Goal: Information Seeking & Learning: Find contact information

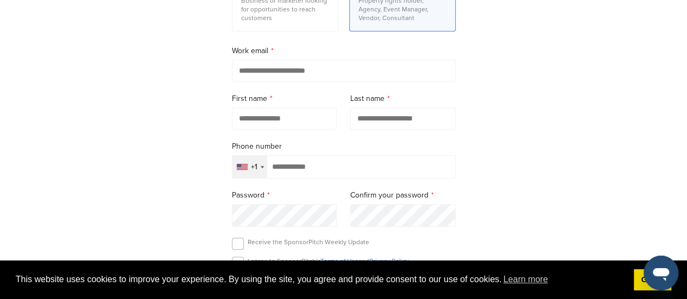
scroll to position [163, 0]
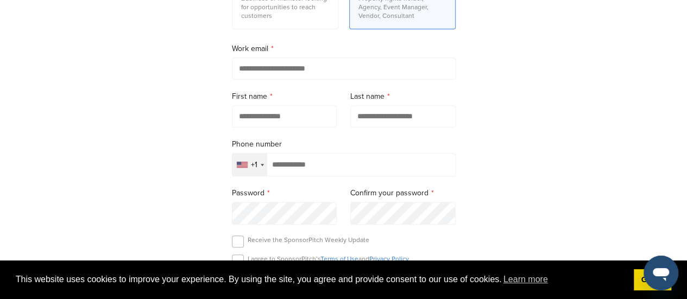
click at [354, 61] on input "email" at bounding box center [344, 69] width 224 height 22
type input "**********"
type input "******"
type input "*****"
click at [253, 166] on div "+1" at bounding box center [254, 165] width 7 height 8
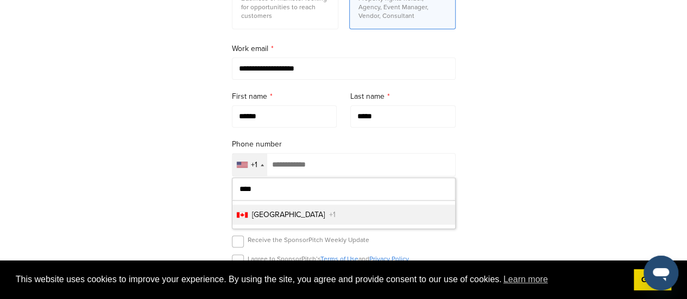
type input "****"
click at [288, 215] on li "Canada +1" at bounding box center [343, 215] width 223 height 20
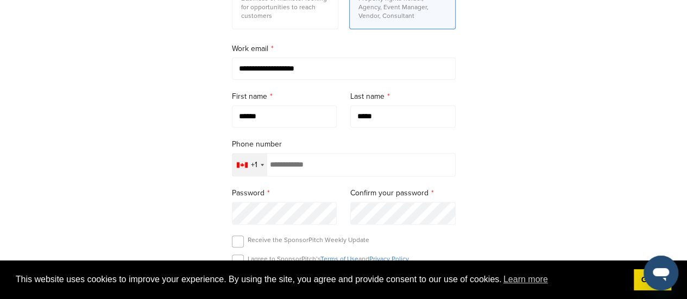
click at [313, 168] on input "tel" at bounding box center [344, 164] width 224 height 23
type input "**********"
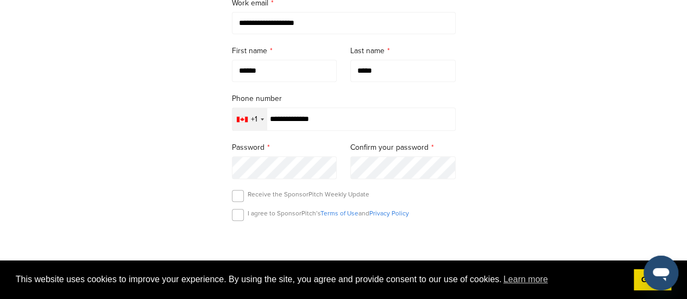
scroll to position [271, 0]
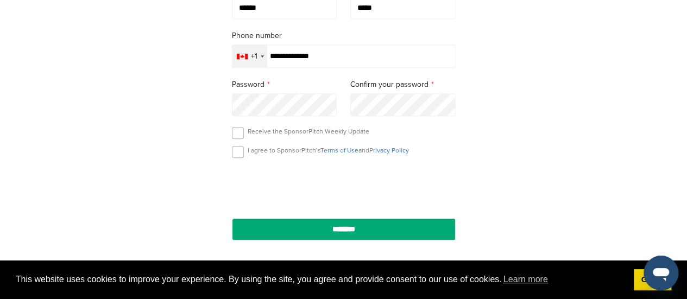
click at [262, 148] on p "I agree to SponsorPitch’s Terms of Use and Privacy Policy" at bounding box center [328, 150] width 161 height 9
click at [237, 146] on label at bounding box center [238, 152] width 12 height 12
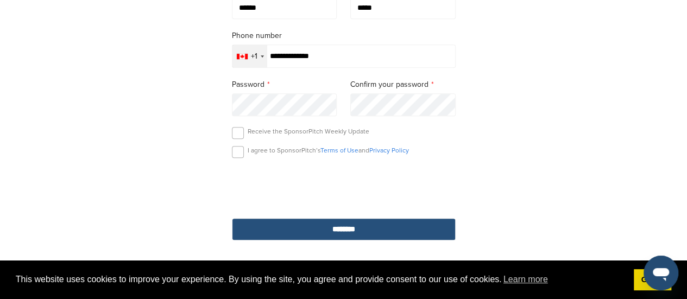
click at [317, 233] on input "********" at bounding box center [344, 229] width 224 height 22
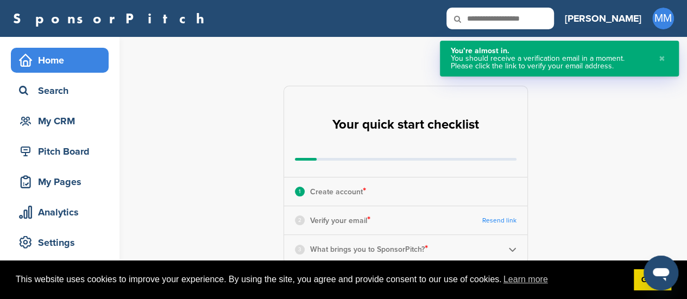
scroll to position [54, 0]
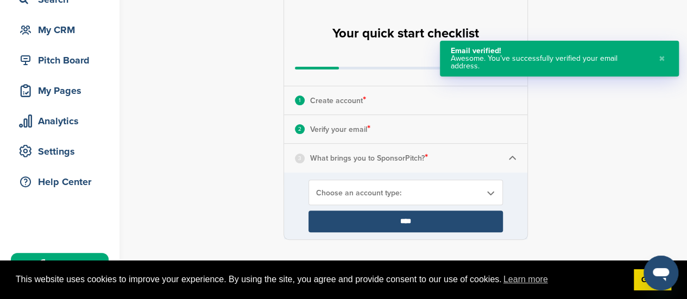
scroll to position [109, 0]
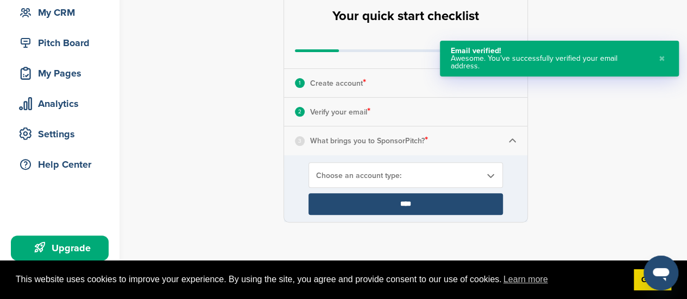
click at [429, 174] on span "Choose an account type:" at bounding box center [398, 175] width 165 height 9
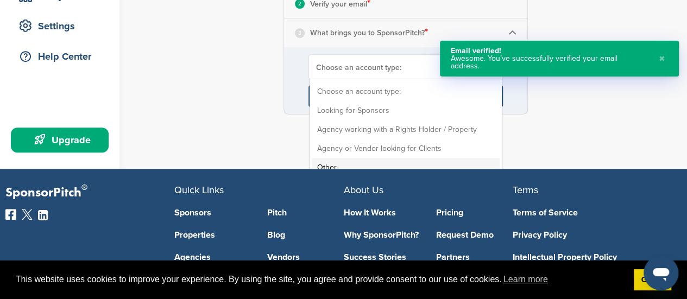
scroll to position [217, 0]
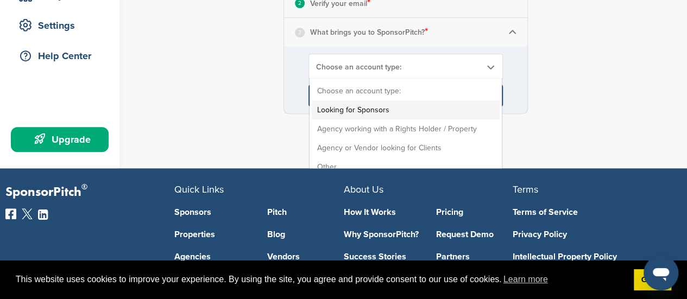
click at [406, 113] on li "Looking for Sponsors" at bounding box center [406, 109] width 188 height 19
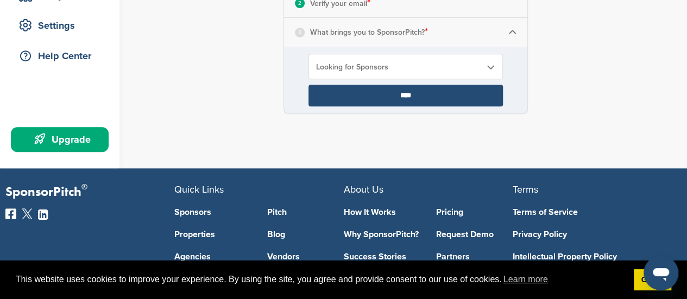
click at [426, 95] on input "****" at bounding box center [405, 96] width 194 height 22
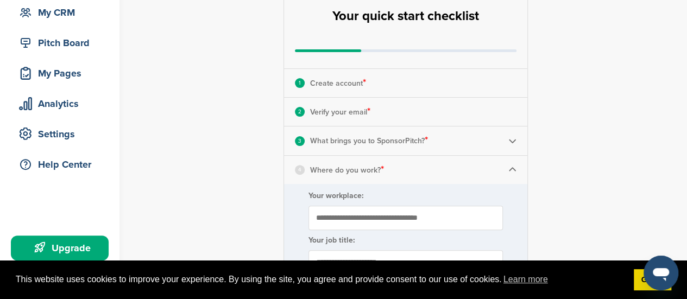
scroll to position [163, 0]
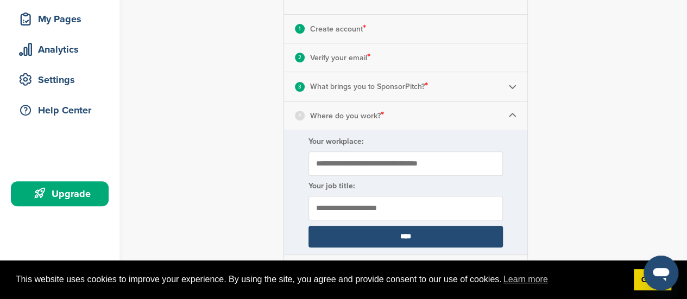
click at [343, 151] on input "Your workplace:" at bounding box center [405, 163] width 194 height 24
type input "**********"
type input "*******"
click at [413, 238] on input "****" at bounding box center [405, 237] width 194 height 22
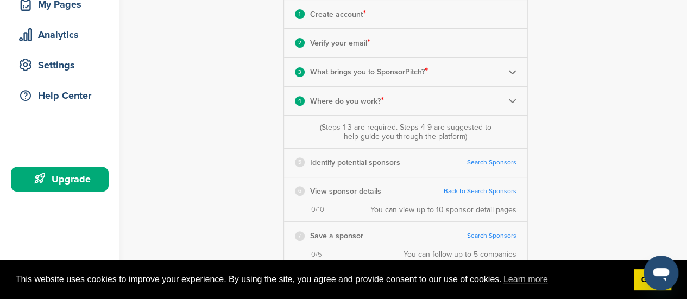
scroll to position [217, 0]
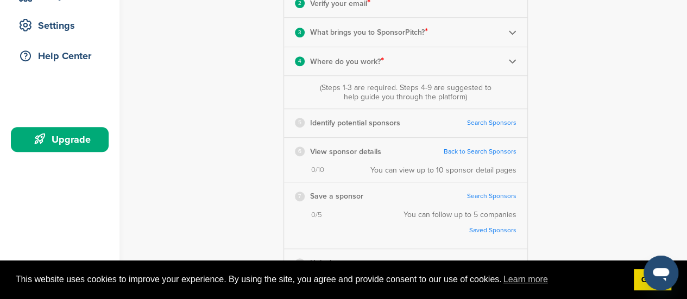
click at [478, 121] on link "Search Sponsors" at bounding box center [491, 123] width 49 height 8
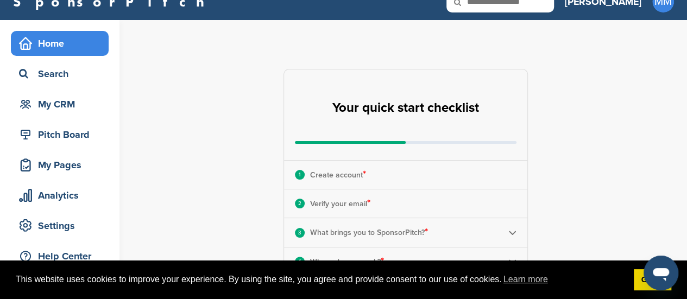
scroll to position [0, 0]
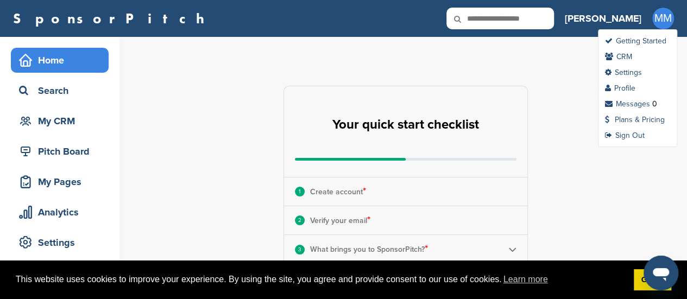
click at [660, 27] on span "MM" at bounding box center [663, 19] width 22 height 22
click at [644, 119] on link "Plans & Pricing" at bounding box center [635, 119] width 60 height 9
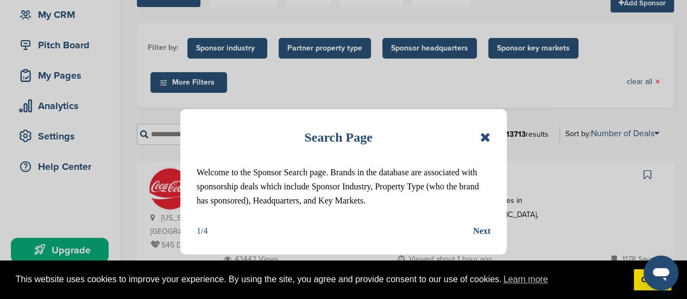
scroll to position [109, 0]
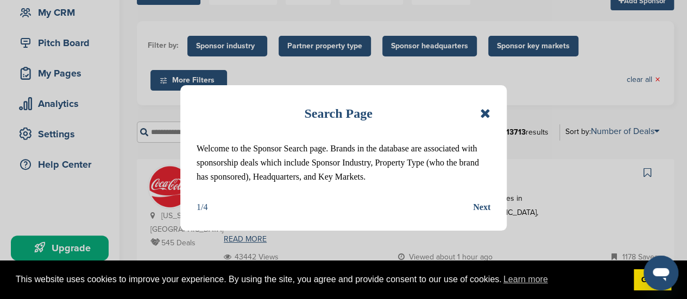
click at [484, 204] on div "Next" at bounding box center [481, 207] width 17 height 14
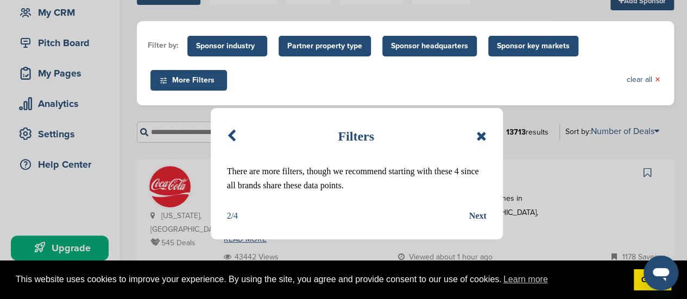
click at [481, 219] on div "Next" at bounding box center [477, 216] width 17 height 14
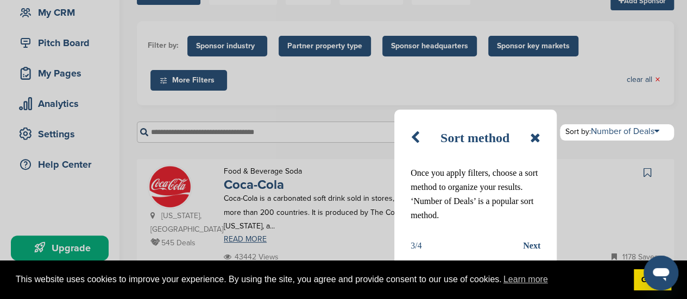
scroll to position [163, 0]
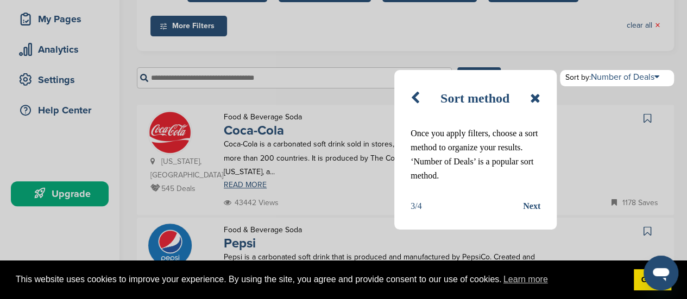
click at [532, 198] on div "Sort method Once you apply filters, choose a sort method to organize your resul…" at bounding box center [475, 150] width 162 height 160
click at [533, 203] on div "Next" at bounding box center [531, 206] width 17 height 14
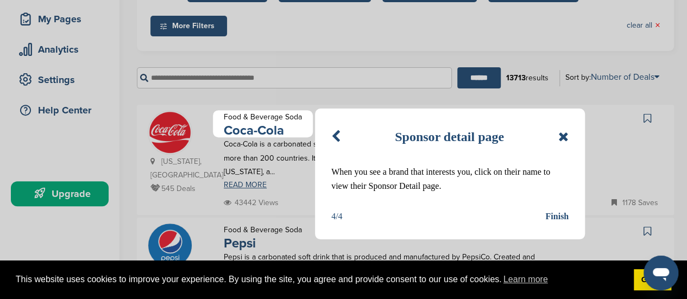
click at [559, 213] on div "Finish" at bounding box center [556, 217] width 23 height 14
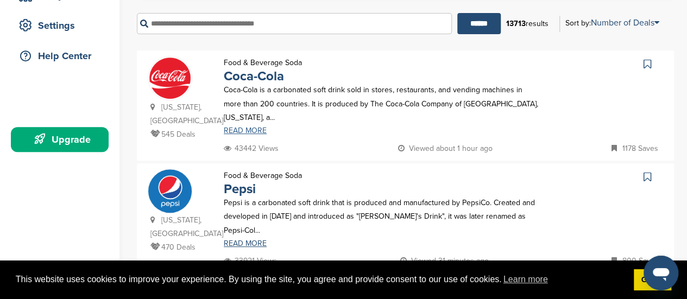
scroll to position [54, 0]
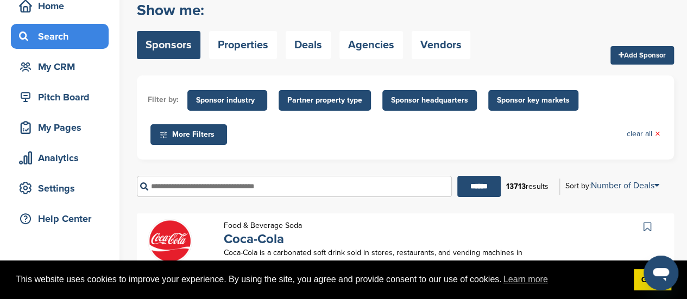
click at [209, 135] on span "More Filters" at bounding box center [190, 135] width 62 height 12
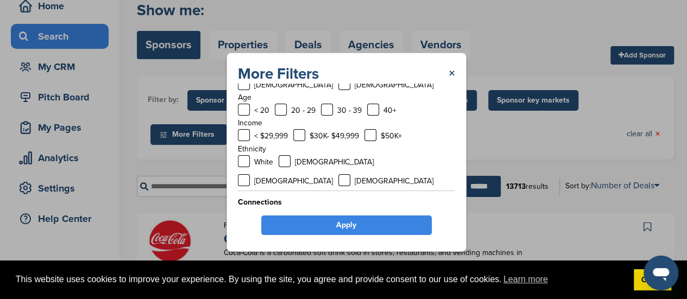
scroll to position [0, 0]
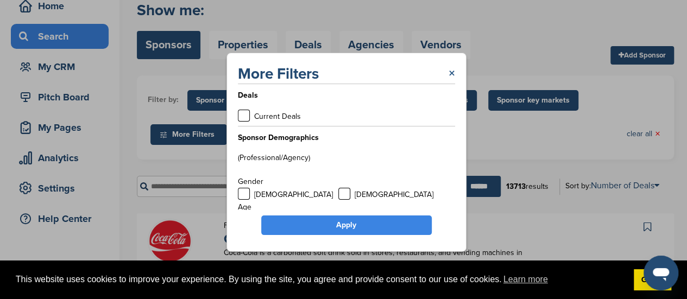
click at [452, 70] on link "×" at bounding box center [452, 74] width 7 height 20
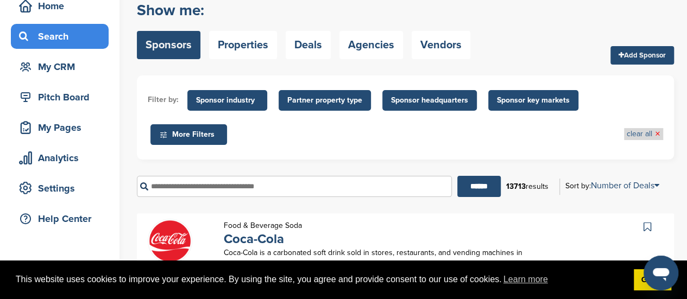
click at [654, 136] on link "clear all ×" at bounding box center [644, 134] width 34 height 12
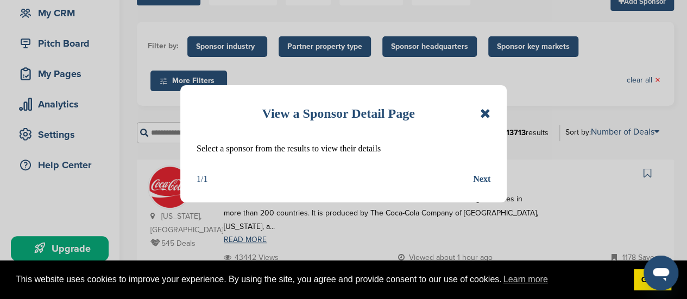
scroll to position [109, 0]
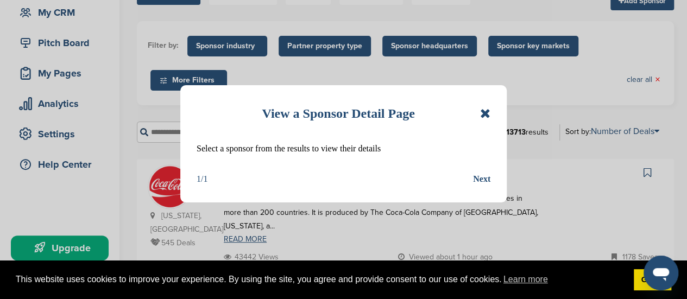
click at [482, 185] on div "Next" at bounding box center [481, 179] width 17 height 14
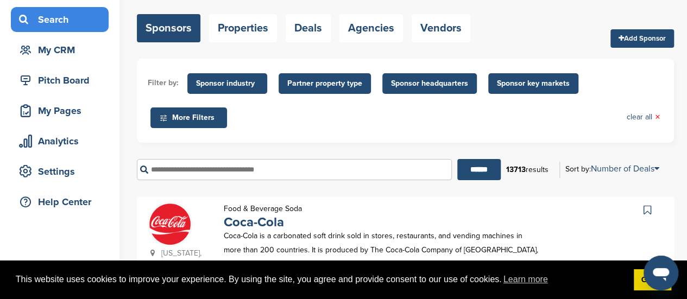
scroll to position [54, 0]
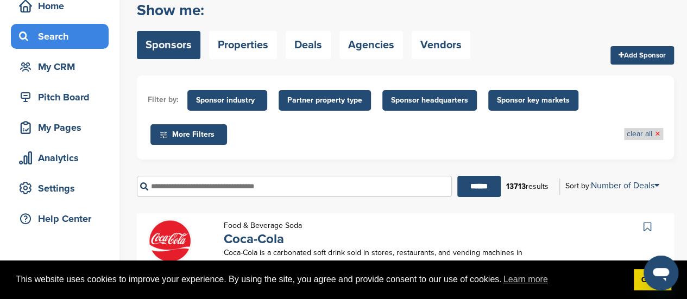
click at [637, 129] on link "clear all ×" at bounding box center [644, 134] width 34 height 12
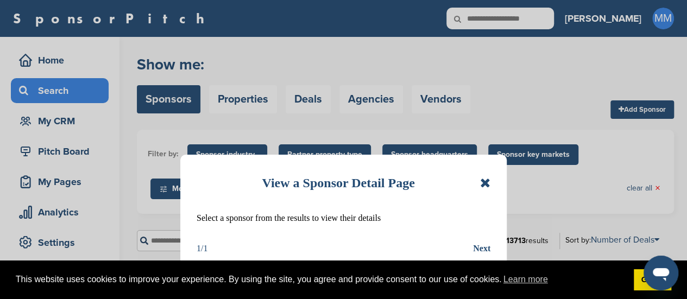
scroll to position [109, 0]
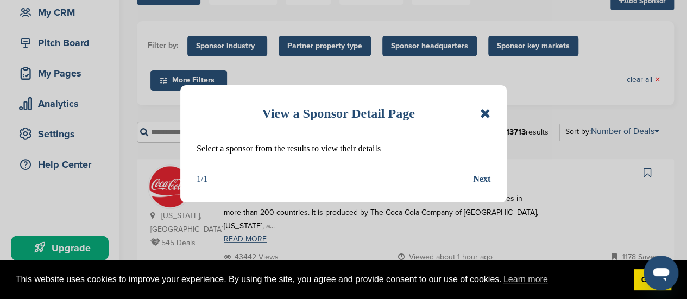
click at [483, 113] on icon at bounding box center [485, 113] width 10 height 13
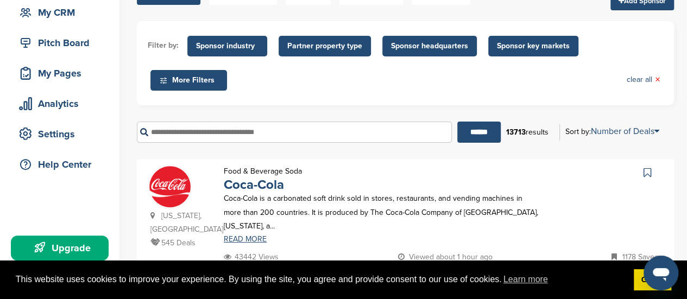
click at [412, 54] on span "Sponsor headquarters" at bounding box center [429, 46] width 94 height 21
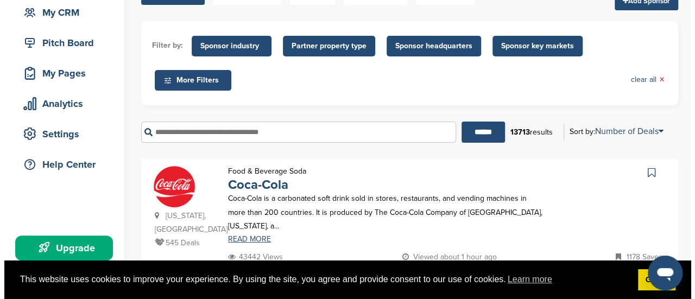
scroll to position [0, 0]
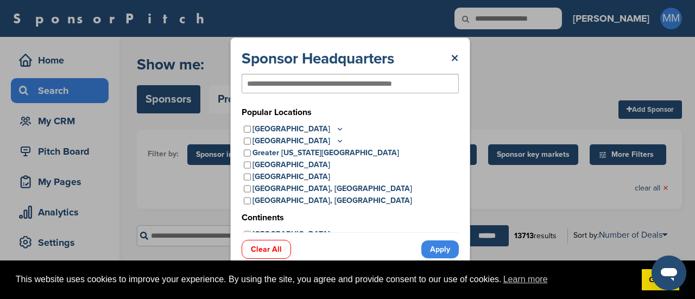
click at [336, 140] on icon at bounding box center [340, 140] width 9 height 9
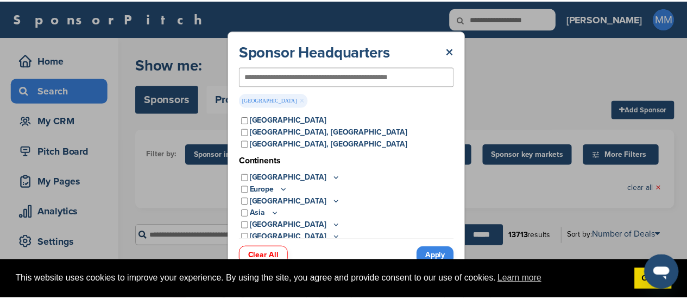
scroll to position [91, 0]
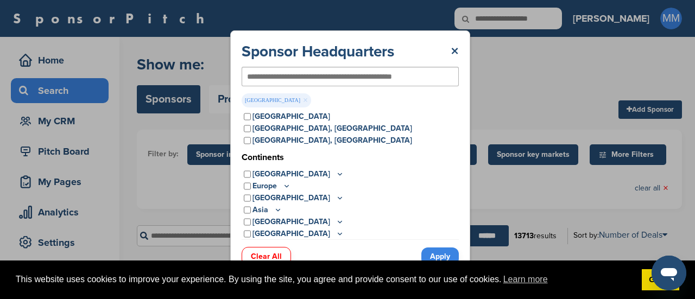
click at [435, 251] on link "Apply" at bounding box center [439, 257] width 37 height 18
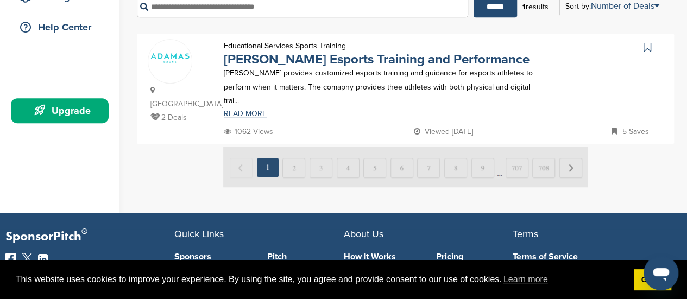
scroll to position [271, 0]
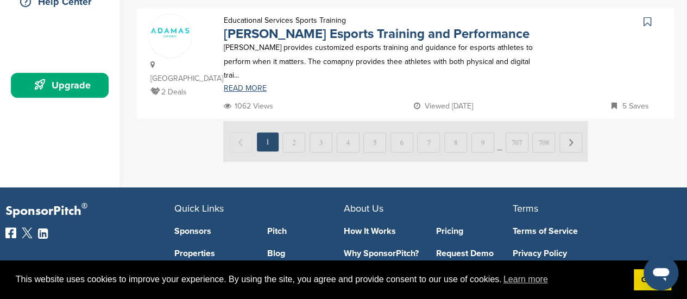
click at [349, 141] on img at bounding box center [405, 141] width 364 height 41
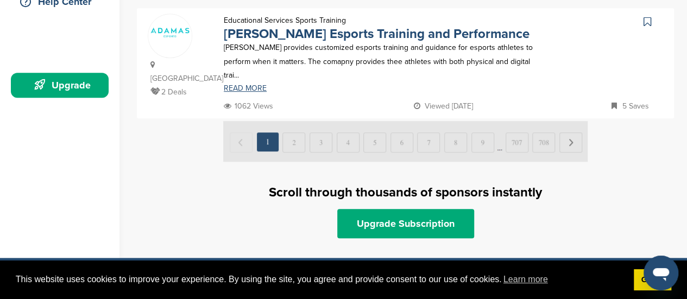
click at [351, 133] on img at bounding box center [405, 141] width 364 height 41
click at [382, 131] on img at bounding box center [405, 141] width 364 height 41
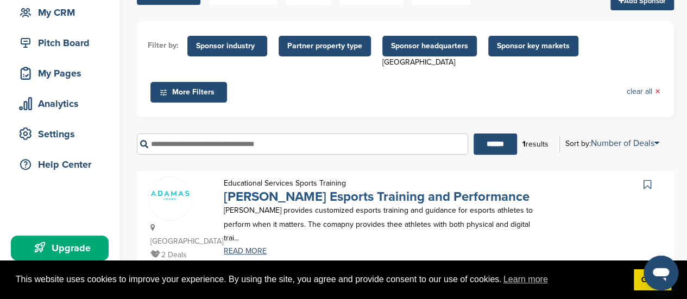
scroll to position [54, 0]
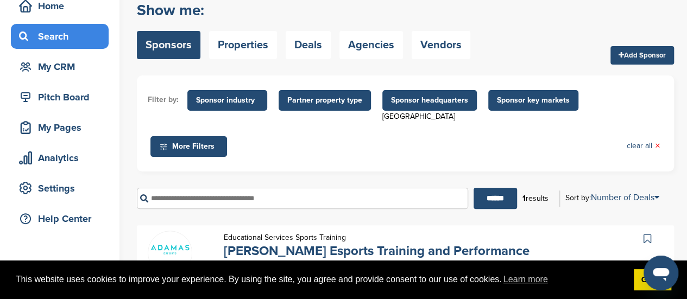
click at [428, 103] on span "Sponsor headquarters" at bounding box center [429, 100] width 77 height 12
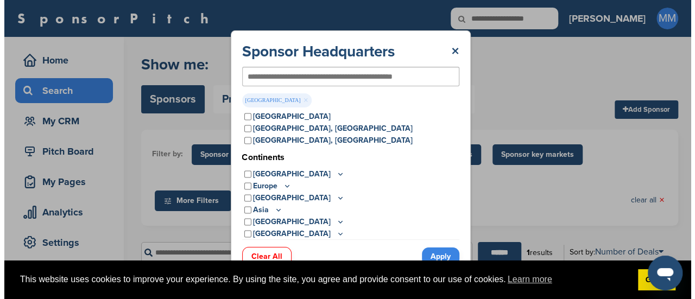
scroll to position [0, 0]
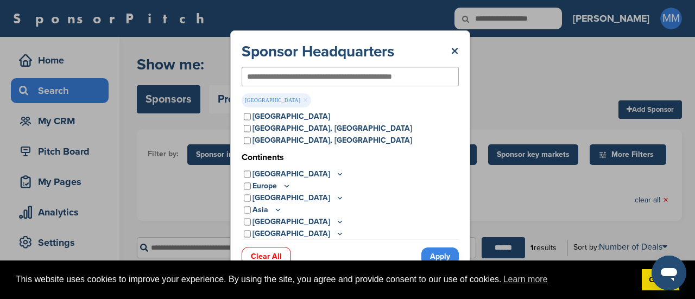
click at [303, 100] on link "×" at bounding box center [305, 100] width 5 height 12
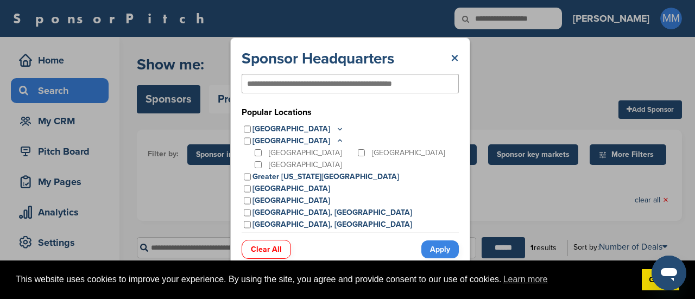
click at [452, 53] on link "×" at bounding box center [455, 59] width 8 height 20
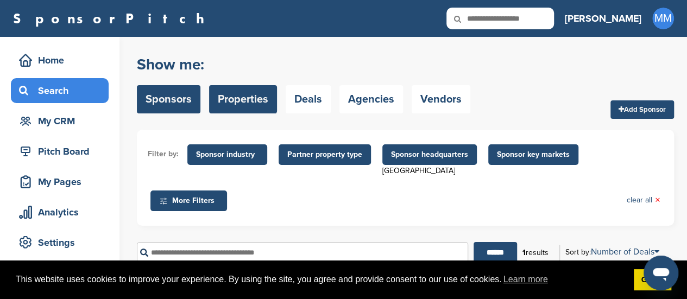
click at [232, 97] on link "Properties" at bounding box center [243, 99] width 68 height 28
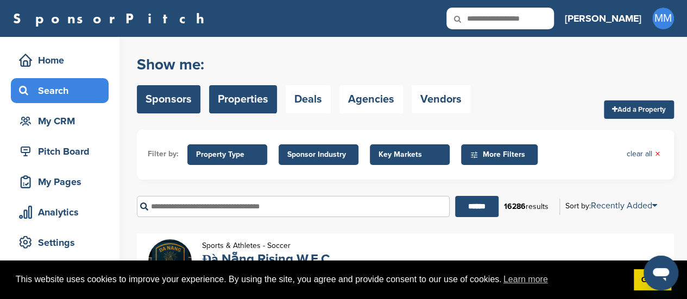
click at [177, 98] on link "Sponsors" at bounding box center [169, 99] width 64 height 28
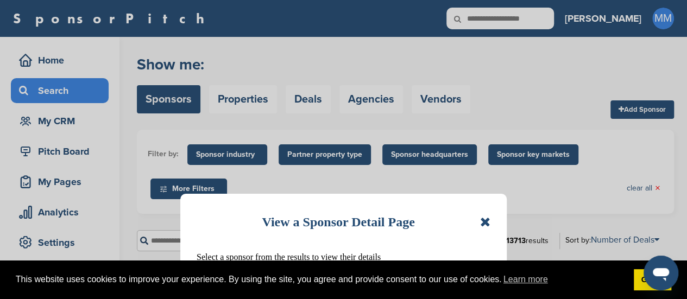
click at [489, 225] on icon at bounding box center [485, 222] width 10 height 13
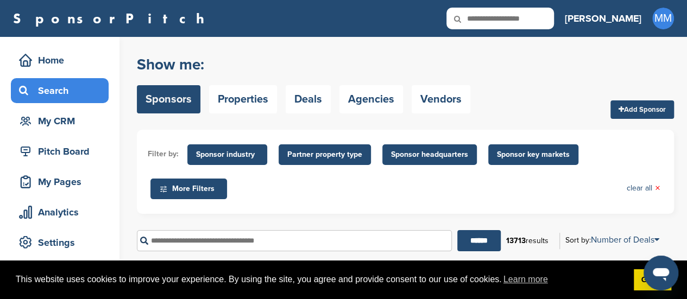
scroll to position [54, 0]
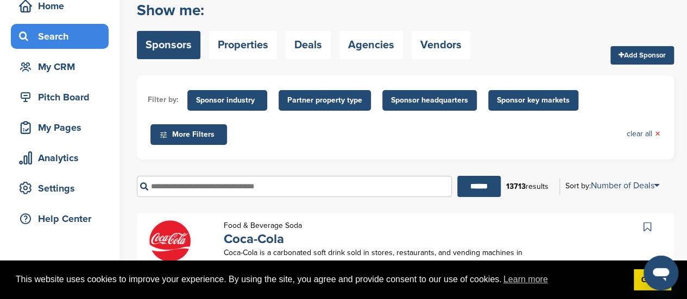
click at [565, 106] on span "Sponsor key markets" at bounding box center [533, 100] width 73 height 12
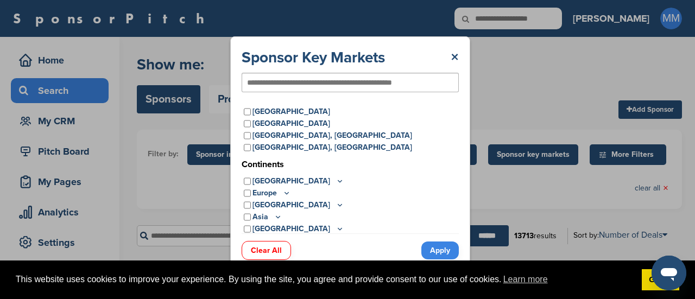
scroll to position [0, 0]
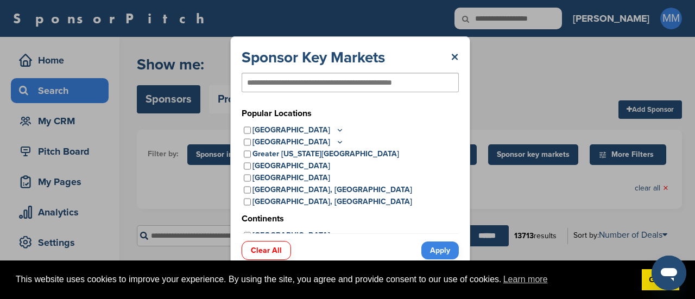
click at [336, 141] on icon at bounding box center [340, 141] width 9 height 9
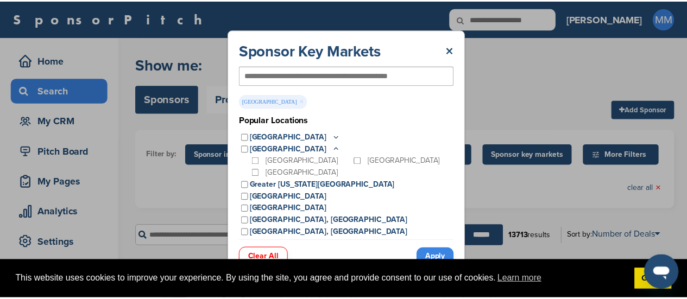
scroll to position [54, 0]
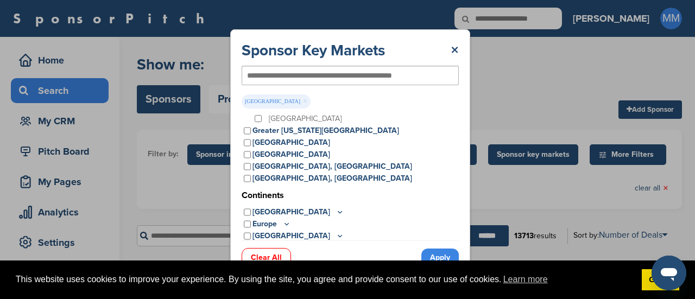
click at [446, 252] on link "Apply" at bounding box center [439, 258] width 37 height 18
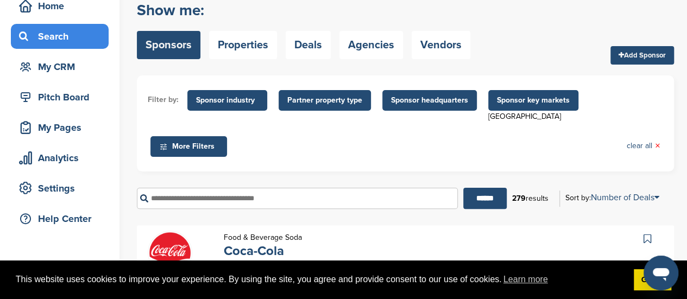
click at [348, 111] on ul "Filter by: Sponsor industry Sponsor Industry × Apparel, Clothing, & Fashion Acc…" at bounding box center [405, 123] width 515 height 74
click at [348, 100] on span "Partner property type" at bounding box center [324, 100] width 75 height 12
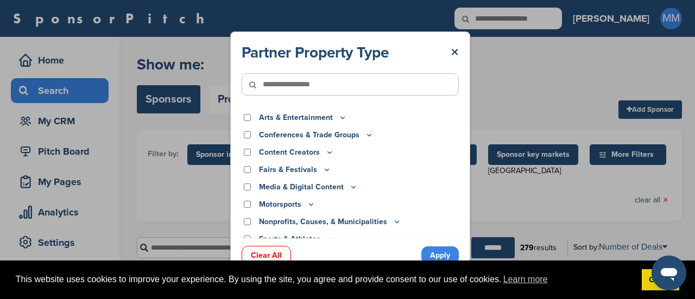
scroll to position [27, 0]
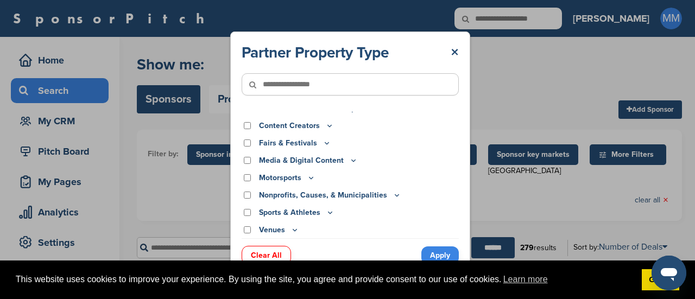
click at [377, 192] on p "Nonprofits, Causes, & Municipalities" at bounding box center [330, 196] width 142 height 12
click at [393, 194] on icon at bounding box center [397, 195] width 9 height 9
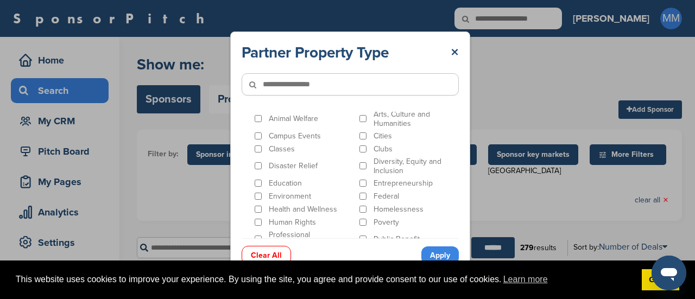
scroll to position [135, 0]
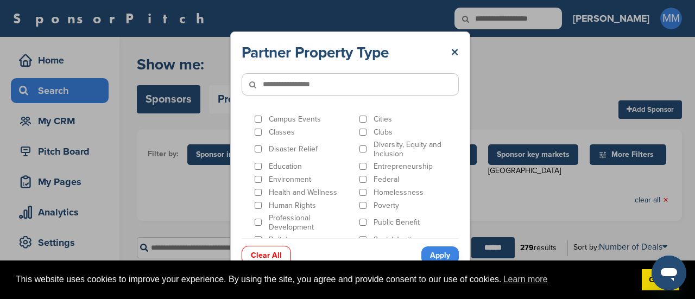
click at [324, 188] on p "Health and Wellness" at bounding box center [303, 192] width 68 height 9
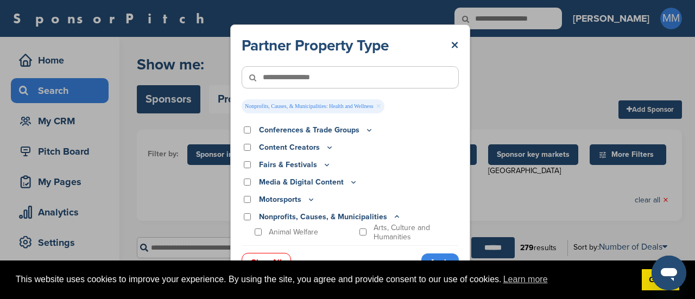
scroll to position [0, 0]
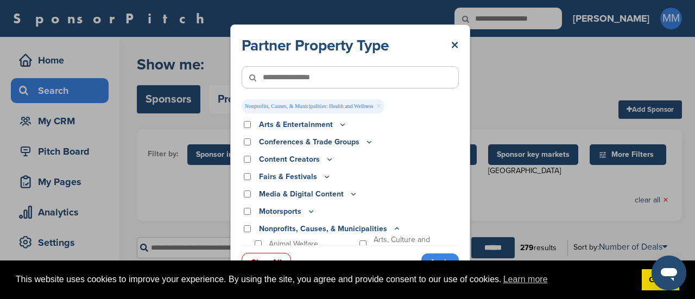
click at [323, 175] on icon at bounding box center [327, 176] width 9 height 9
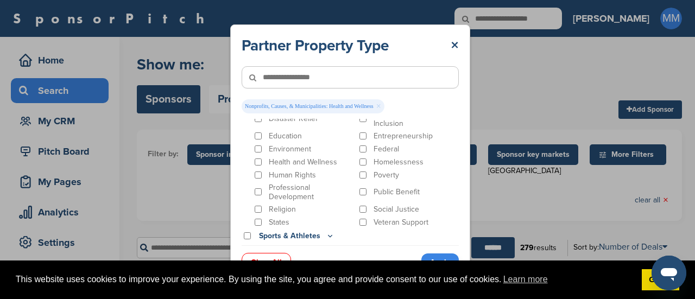
scroll to position [431, 0]
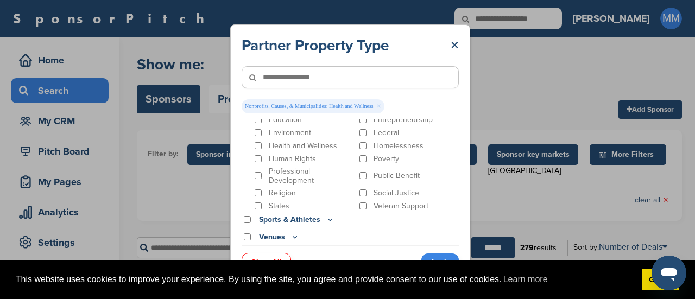
click at [295, 237] on icon at bounding box center [295, 238] width 4 height 2
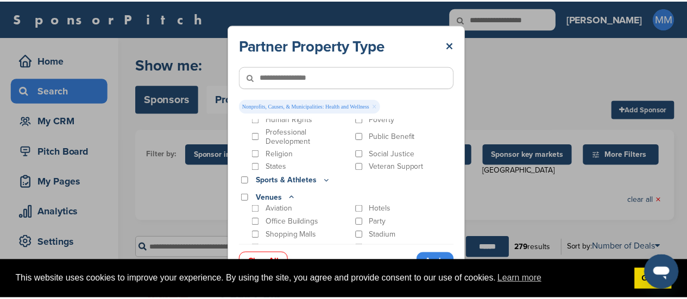
scroll to position [478, 0]
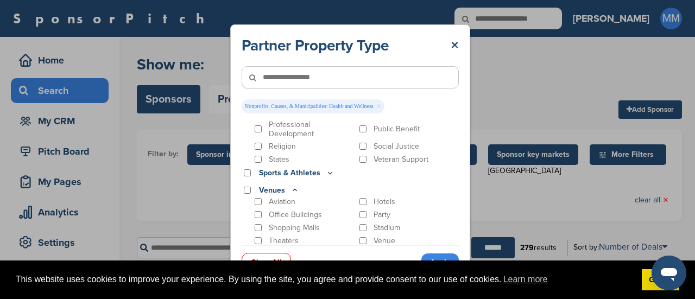
click at [431, 257] on link "Apply" at bounding box center [439, 263] width 37 height 18
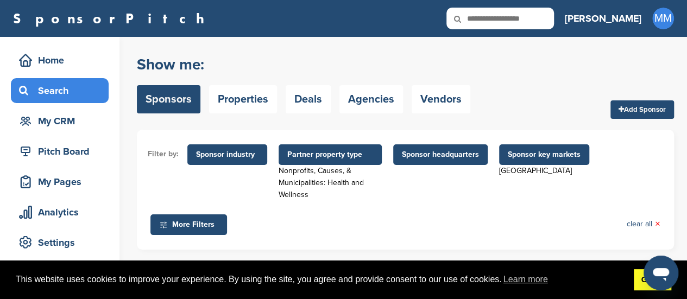
click at [638, 277] on link "Got it!" at bounding box center [652, 280] width 37 height 22
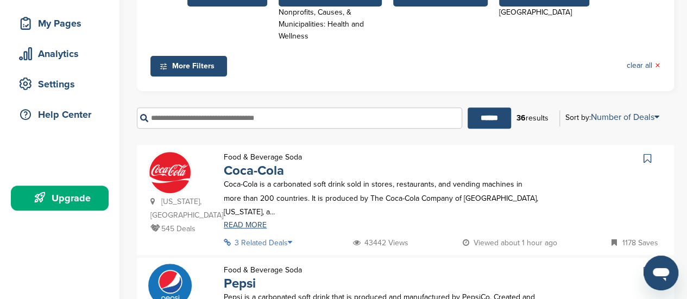
scroll to position [217, 0]
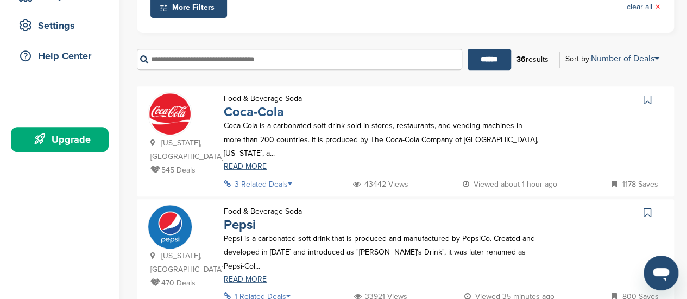
click at [250, 106] on link "Coca-Cola" at bounding box center [254, 112] width 60 height 16
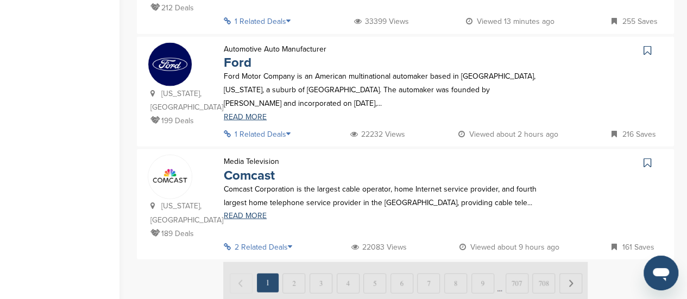
scroll to position [1195, 0]
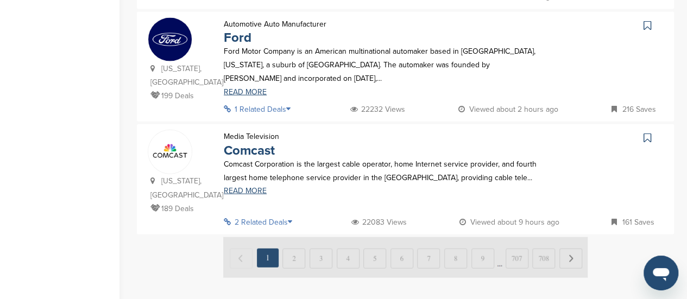
click at [293, 237] on img at bounding box center [405, 257] width 364 height 41
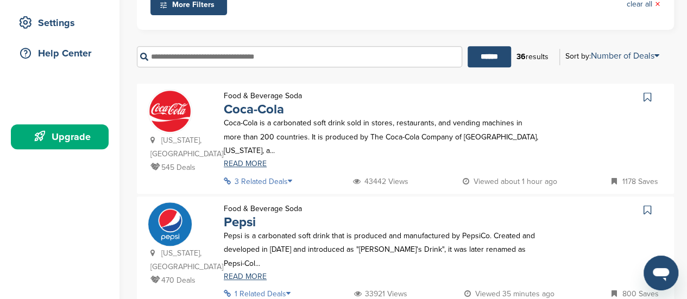
scroll to position [163, 0]
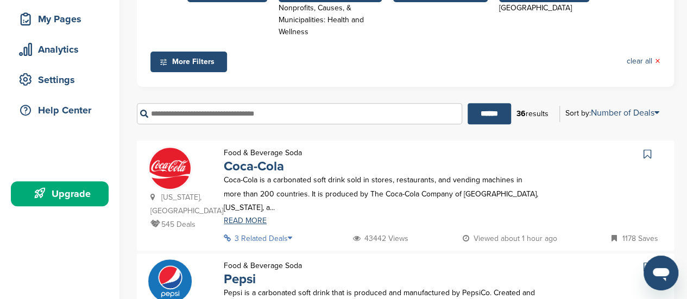
click at [533, 119] on div "36 results" at bounding box center [532, 114] width 43 height 18
click at [485, 103] on input "******" at bounding box center [489, 113] width 43 height 21
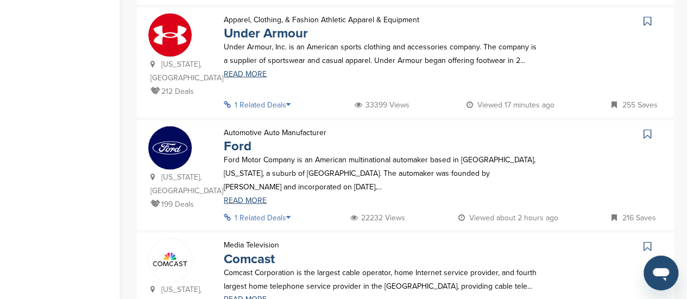
scroll to position [1140, 0]
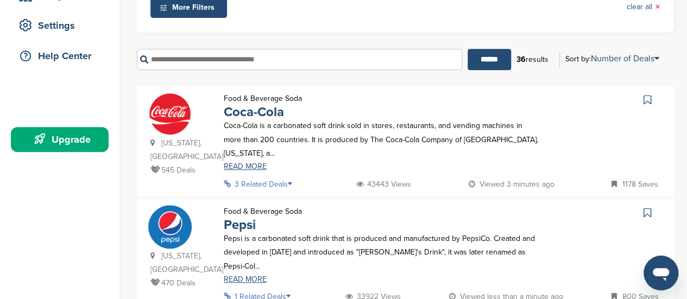
scroll to position [163, 0]
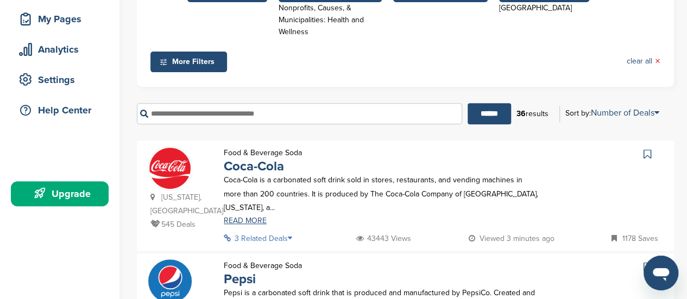
click at [544, 115] on div "36 results" at bounding box center [532, 114] width 43 height 18
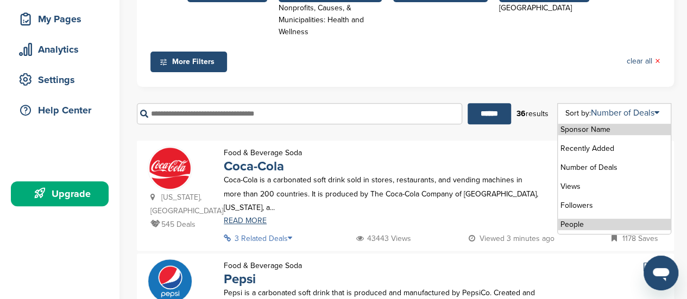
click at [615, 227] on li "People" at bounding box center [614, 224] width 113 height 11
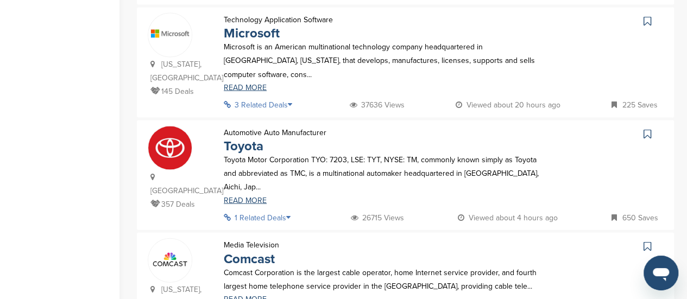
scroll to position [1140, 0]
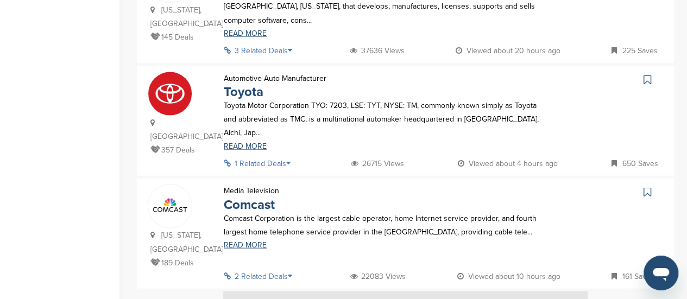
drag, startPoint x: 290, startPoint y: 249, endPoint x: 307, endPoint y: 238, distance: 20.5
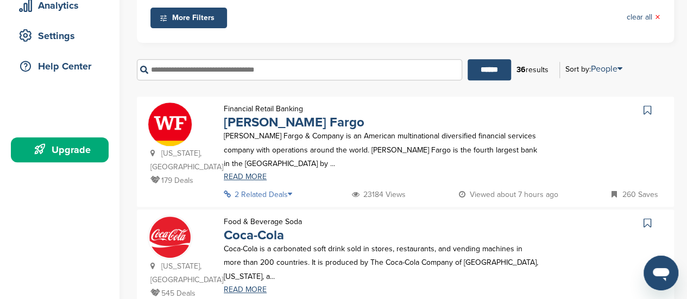
scroll to position [199, 0]
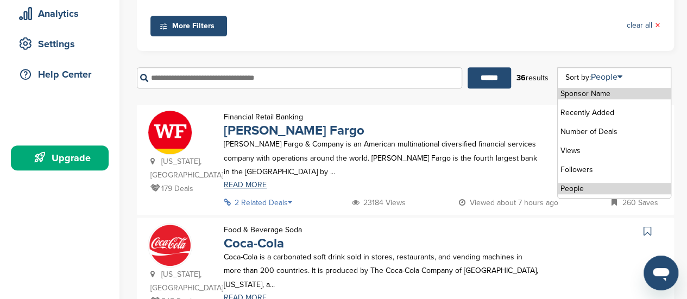
click at [605, 97] on li "Sponsor Name" at bounding box center [614, 93] width 113 height 11
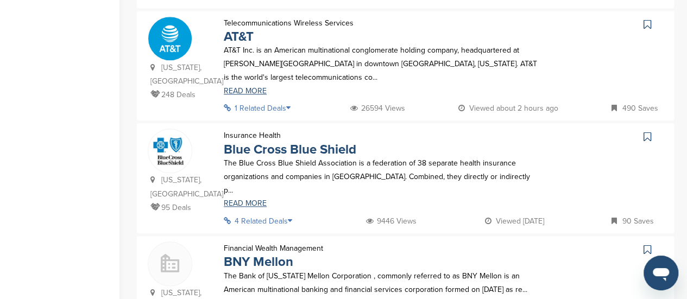
scroll to position [543, 0]
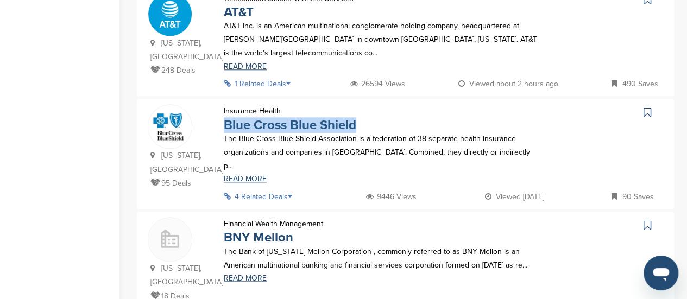
drag, startPoint x: 389, startPoint y: 108, endPoint x: 224, endPoint y: 113, distance: 164.6
click at [224, 113] on div "Insurance Health Blue Cross Blue Shield The Blue Cross Blue Shield Association …" at bounding box center [382, 147] width 338 height 86
copy link "Blue Cross Blue Shield"
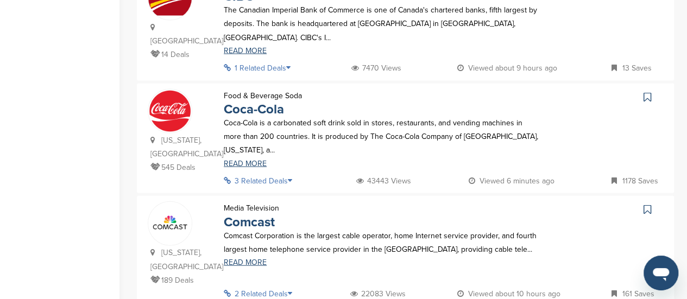
scroll to position [1140, 0]
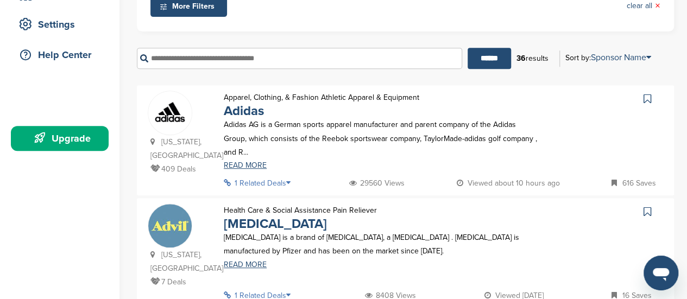
scroll to position [109, 0]
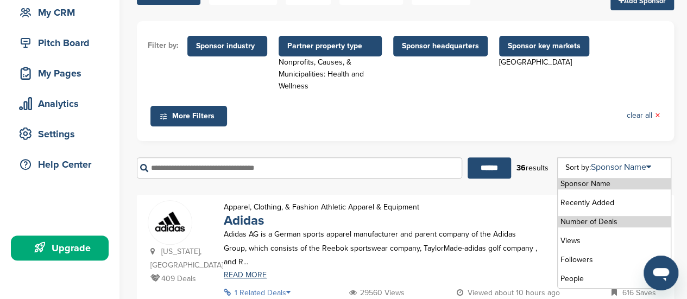
click at [632, 223] on li "Number of Deals" at bounding box center [614, 221] width 113 height 11
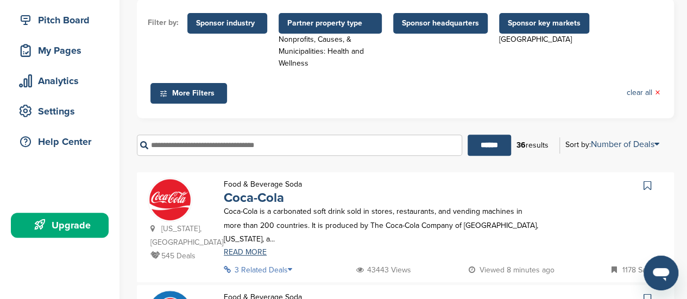
scroll to position [54, 0]
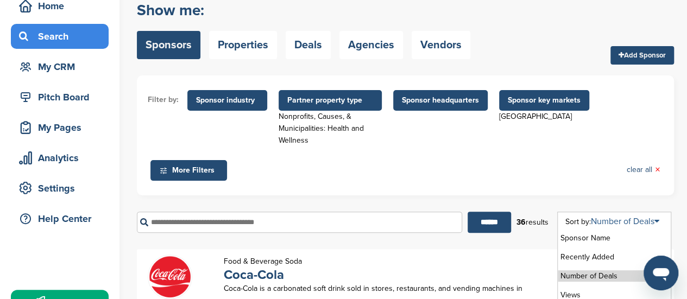
click at [647, 222] on link "Number of Deals" at bounding box center [625, 221] width 68 height 11
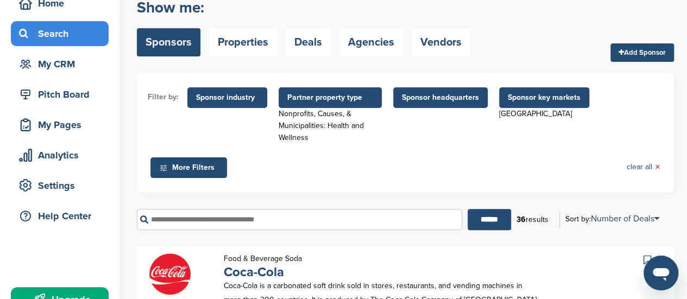
scroll to position [109, 0]
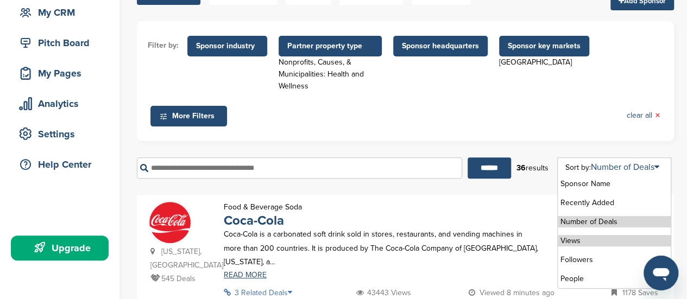
click at [617, 245] on li "Views" at bounding box center [614, 240] width 113 height 11
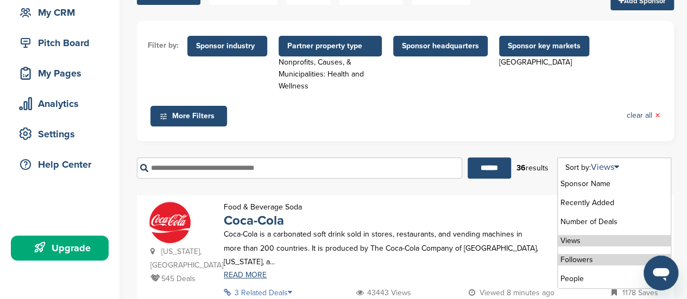
click at [611, 258] on li "Followers" at bounding box center [614, 259] width 113 height 11
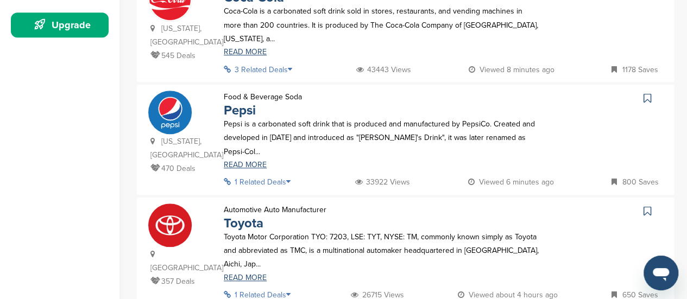
scroll to position [163, 0]
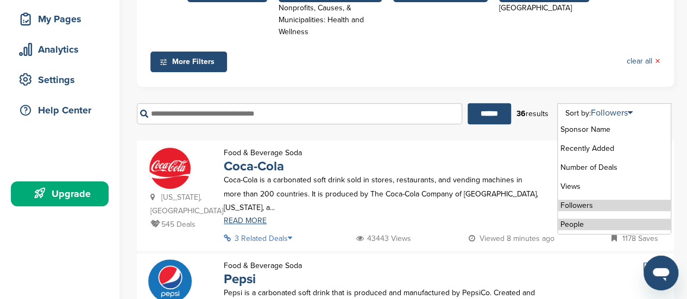
click at [622, 224] on li "People" at bounding box center [614, 224] width 113 height 11
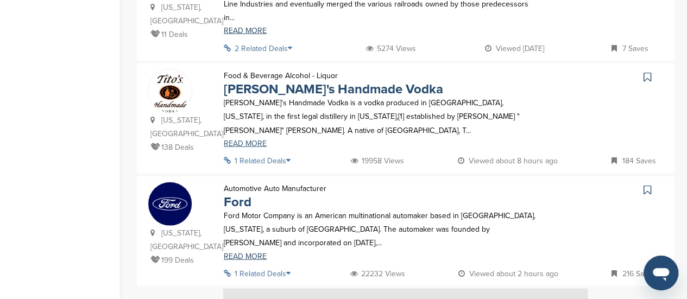
scroll to position [1140, 0]
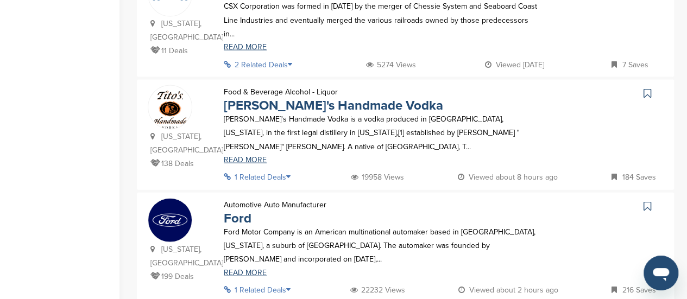
click at [292, 173] on icon at bounding box center [291, 177] width 11 height 8
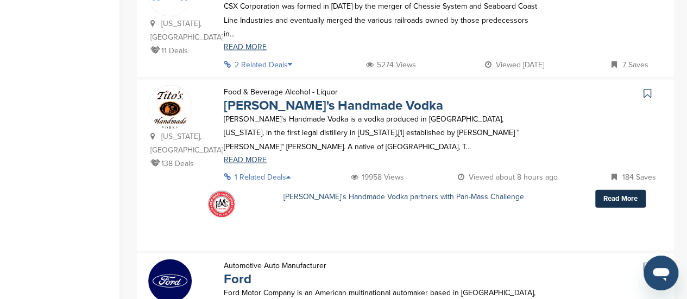
click at [618, 190] on link "Read More" at bounding box center [620, 199] width 50 height 18
click at [288, 98] on link "Tito's Handmade Vodka" at bounding box center [333, 106] width 219 height 16
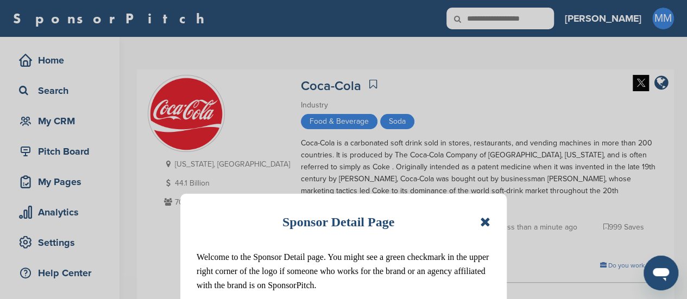
click at [488, 222] on icon at bounding box center [485, 222] width 10 height 13
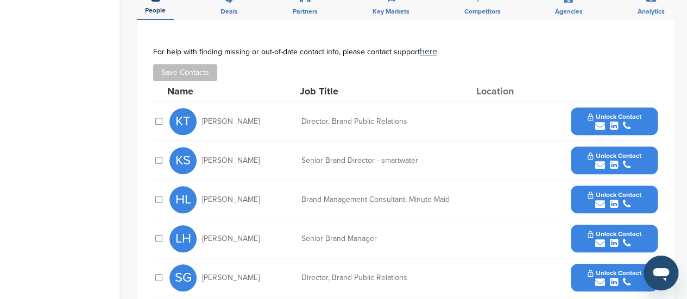
scroll to position [380, 0]
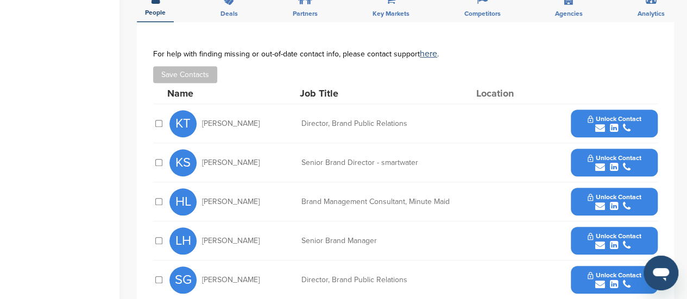
click at [610, 123] on icon "submit" at bounding box center [614, 128] width 8 height 10
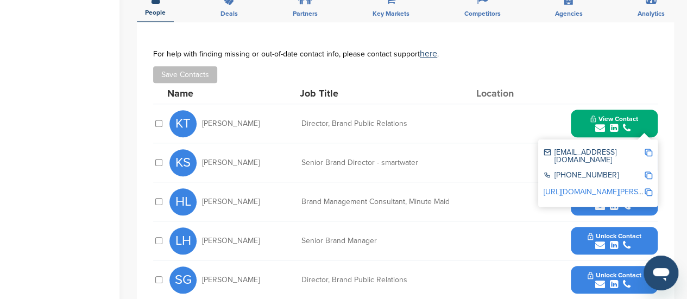
click at [646, 149] on img at bounding box center [649, 153] width 8 height 8
drag, startPoint x: 289, startPoint y: 115, endPoint x: 407, endPoint y: 116, distance: 118.4
click at [407, 116] on div "KT [PERSON_NAME] Director, Brand Public Relations View Contact [EMAIL_ADDRESS][…" at bounding box center [413, 123] width 488 height 39
click at [408, 116] on div "KT [PERSON_NAME] Director, Brand Public Relations View Contact [EMAIL_ADDRESS][…" at bounding box center [413, 123] width 488 height 39
drag, startPoint x: 411, startPoint y: 116, endPoint x: 203, endPoint y: 116, distance: 207.4
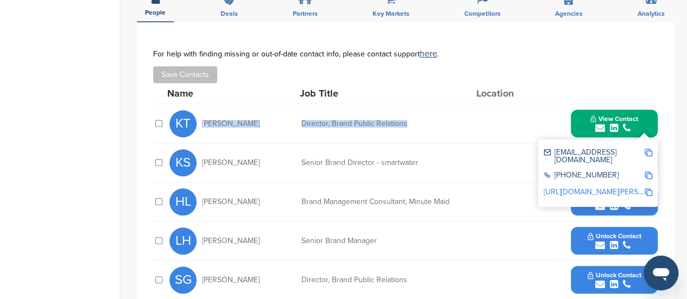
click at [203, 116] on div "KT [PERSON_NAME] Director, Brand Public Relations View Contact [EMAIL_ADDRESS][…" at bounding box center [413, 123] width 488 height 39
copy div "[PERSON_NAME] Director, Brand Public Relations"
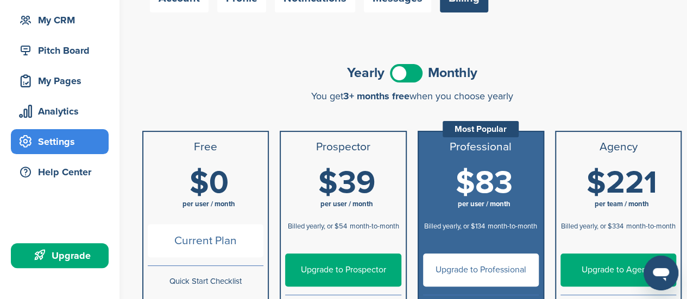
scroll to position [109, 0]
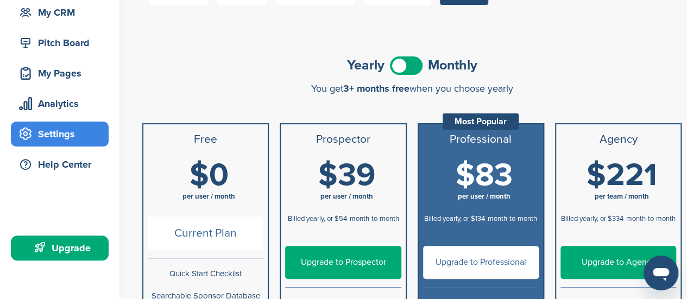
click at [209, 177] on span "$0" at bounding box center [209, 175] width 39 height 38
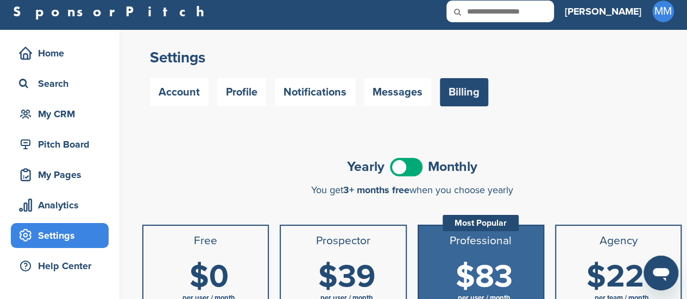
scroll to position [0, 0]
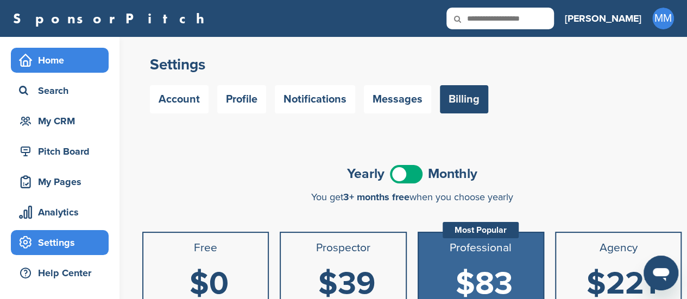
click at [82, 65] on div "Home" at bounding box center [62, 60] width 92 height 20
click at [79, 72] on div "Home" at bounding box center [60, 60] width 98 height 25
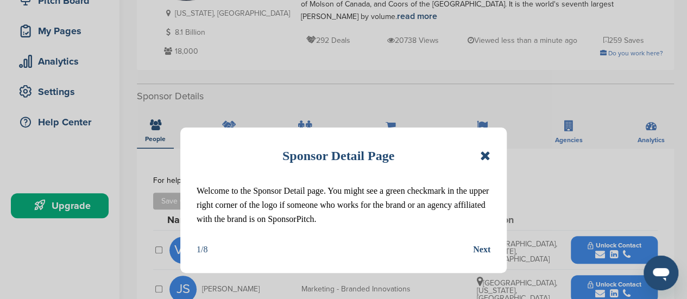
scroll to position [163, 0]
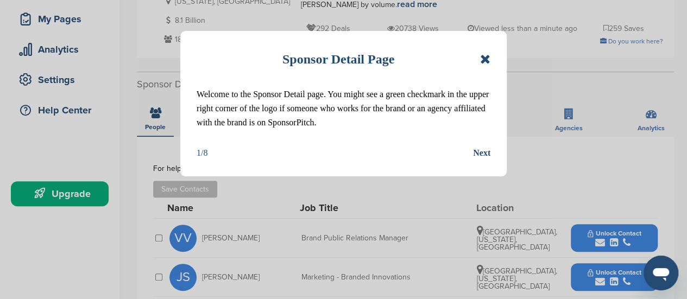
drag, startPoint x: 469, startPoint y: 151, endPoint x: 481, endPoint y: 154, distance: 12.3
click at [470, 151] on div "1/8 Next" at bounding box center [344, 153] width 294 height 14
click at [487, 155] on div "Next" at bounding box center [481, 153] width 17 height 14
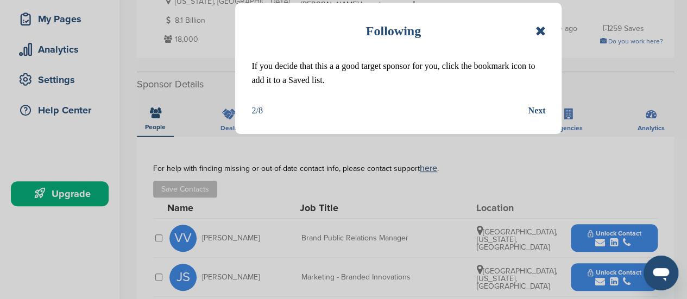
click at [527, 110] on div "2/8 Next" at bounding box center [398, 111] width 294 height 14
click at [535, 109] on div "Next" at bounding box center [536, 111] width 17 height 14
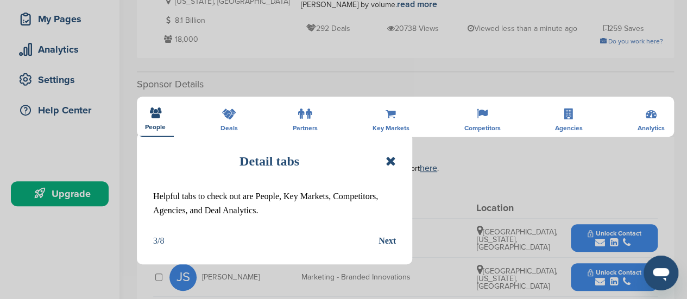
click at [391, 236] on div "Next" at bounding box center [386, 241] width 17 height 14
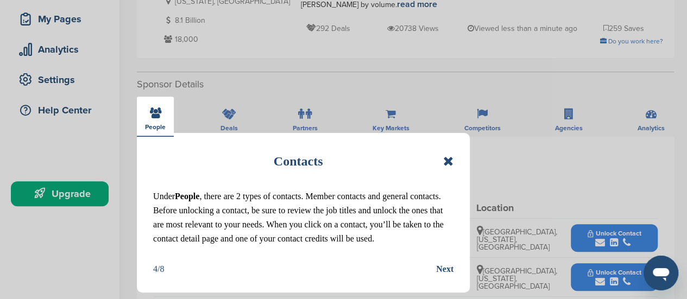
click at [442, 270] on div "Next" at bounding box center [444, 269] width 17 height 14
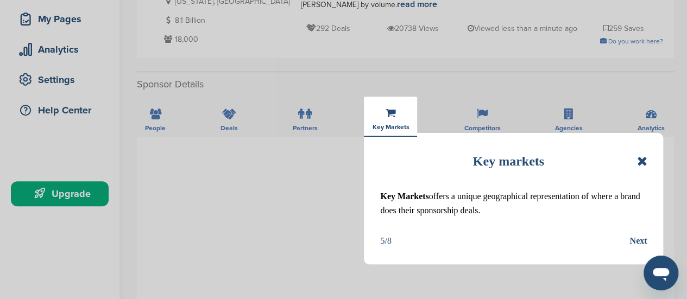
click at [648, 242] on div "Key markets Key Markets offers a unique geographical representation of where a …" at bounding box center [513, 198] width 299 height 131
click at [642, 155] on icon at bounding box center [641, 161] width 10 height 13
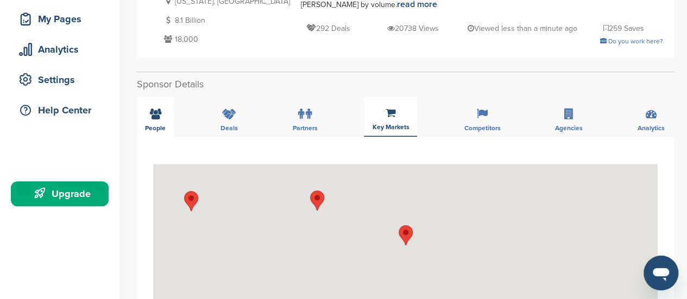
click at [157, 117] on div "People" at bounding box center [155, 117] width 37 height 40
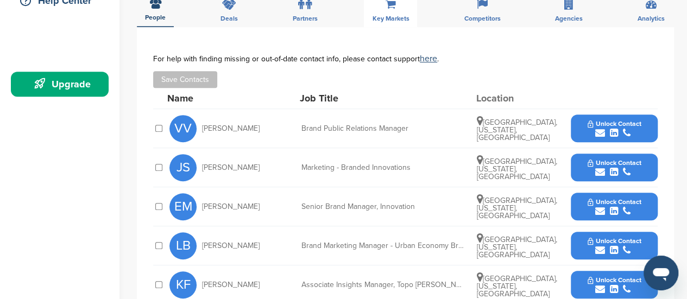
scroll to position [271, 0]
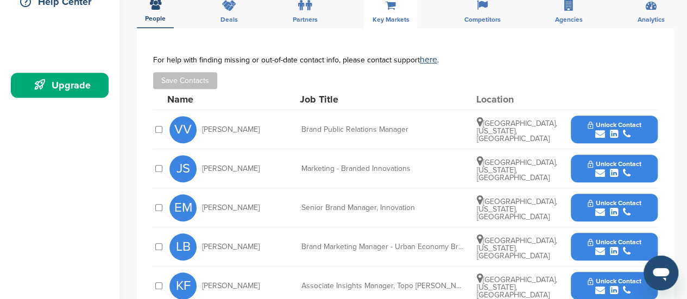
click at [607, 129] on div "submit" at bounding box center [615, 134] width 54 height 10
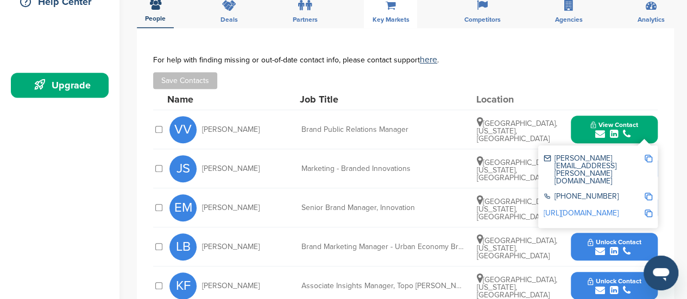
click at [648, 155] on img at bounding box center [649, 159] width 8 height 8
drag, startPoint x: 426, startPoint y: 124, endPoint x: 196, endPoint y: 128, distance: 229.7
click at [196, 128] on div "VV Vincent Ventura Brand Public Relations Manager Chicago, Illinois, United Sta…" at bounding box center [413, 129] width 488 height 39
copy div "Vincent Ventura Brand Public Relations Manager"
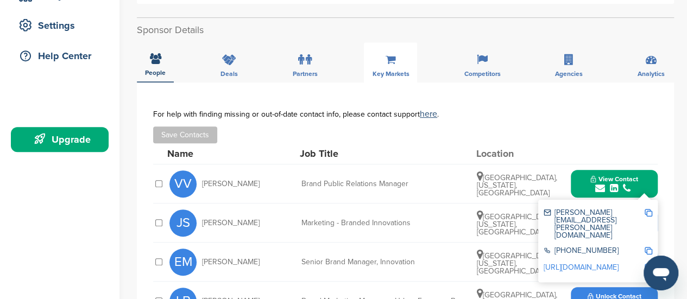
click at [446, 180] on div "Brand Public Relations Manager" at bounding box center [382, 184] width 163 height 8
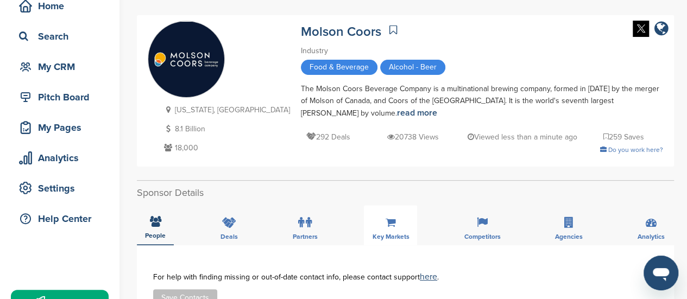
scroll to position [54, 0]
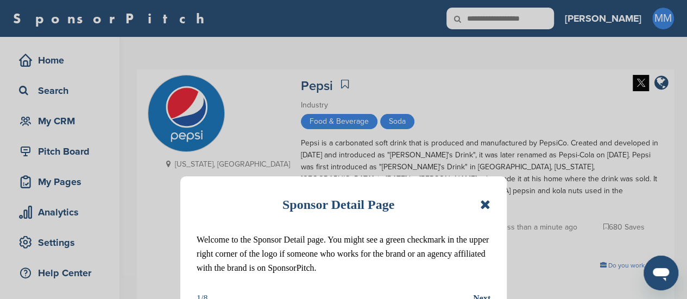
scroll to position [109, 0]
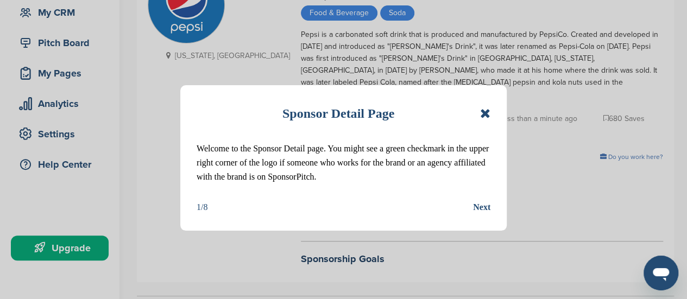
click at [487, 208] on div "Next" at bounding box center [481, 207] width 17 height 14
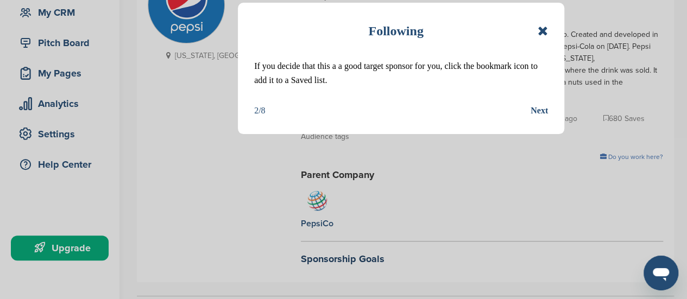
click at [542, 112] on div "Next" at bounding box center [539, 111] width 17 height 14
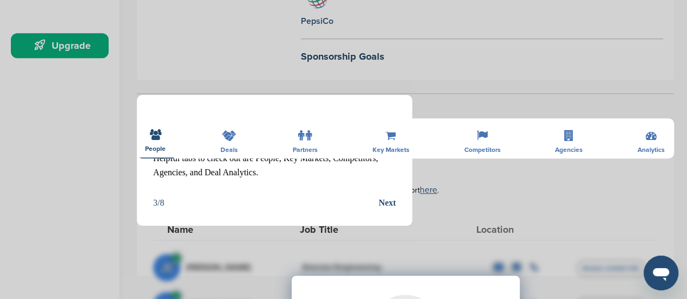
scroll to position [380, 0]
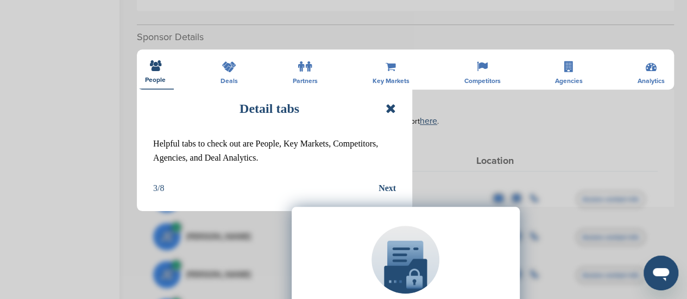
click at [394, 105] on icon at bounding box center [391, 108] width 10 height 13
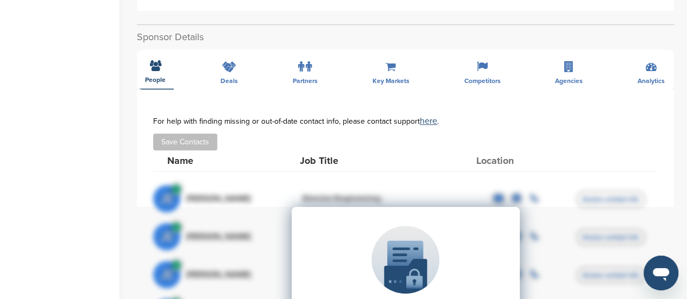
scroll to position [489, 0]
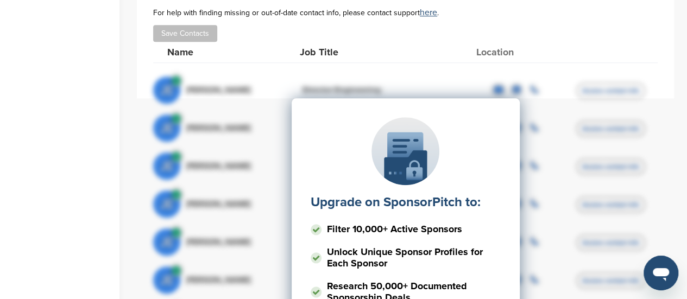
click at [404, 159] on div at bounding box center [405, 151] width 68 height 68
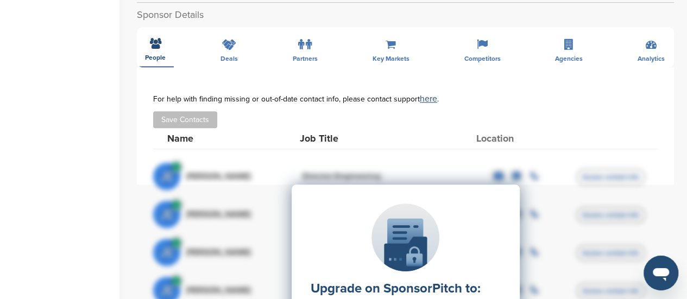
scroll to position [326, 0]
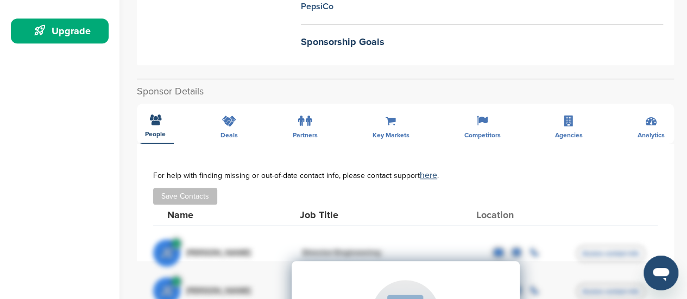
click at [356, 171] on div "For help with finding missing or out-of-date contact info, please contact suppo…" at bounding box center [405, 175] width 504 height 9
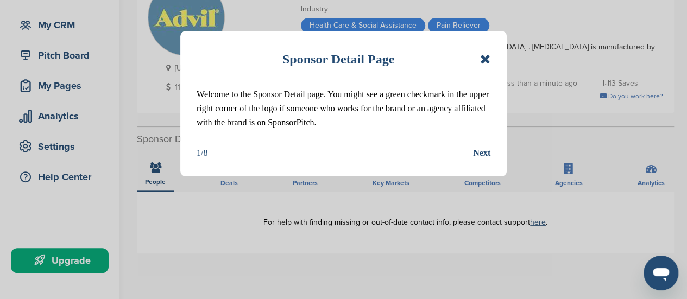
scroll to position [163, 0]
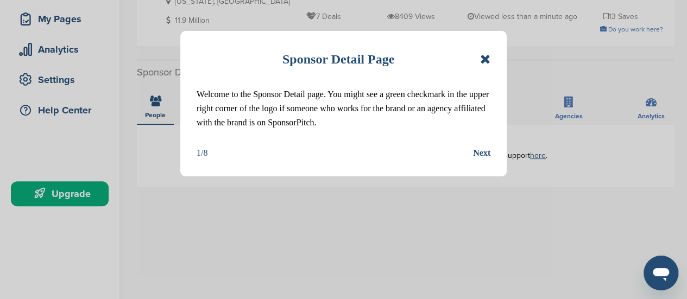
click at [482, 60] on icon at bounding box center [485, 59] width 10 height 13
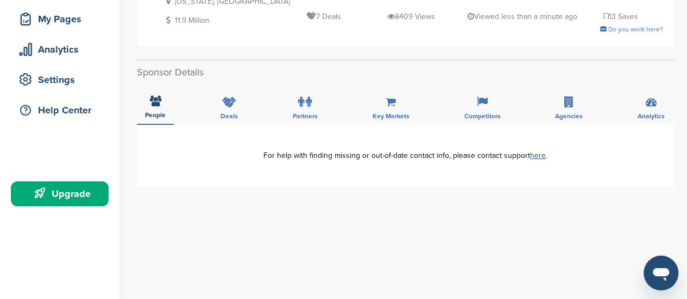
click at [341, 173] on div "**********" at bounding box center [405, 156] width 537 height 62
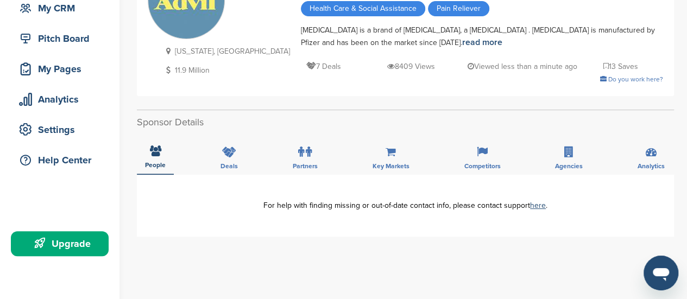
scroll to position [54, 0]
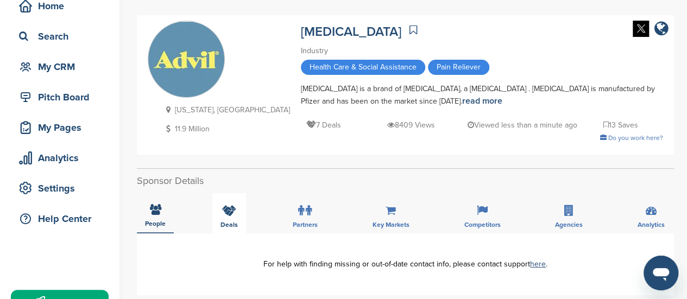
click at [166, 225] on span "Deals" at bounding box center [155, 223] width 21 height 7
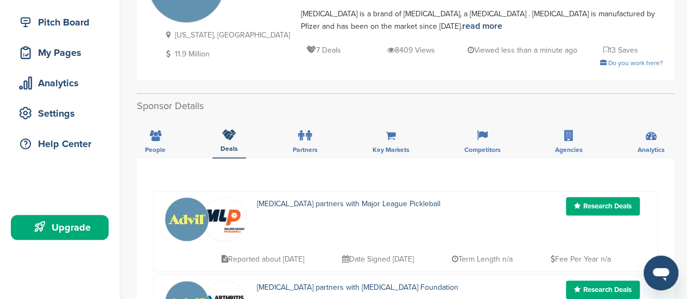
scroll to position [109, 0]
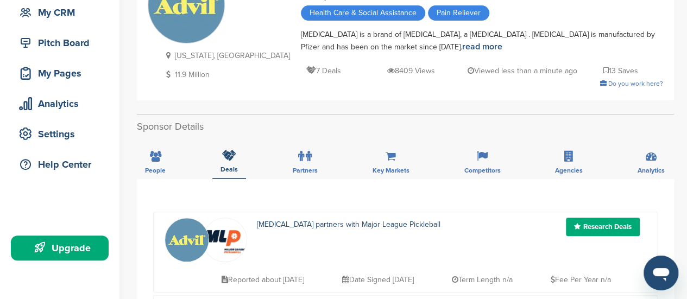
click at [317, 174] on div "Partners" at bounding box center [305, 159] width 41 height 40
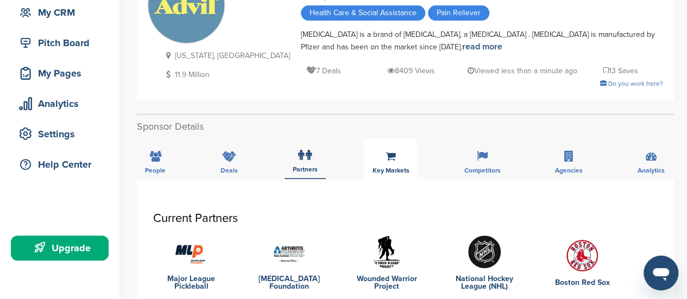
click at [392, 157] on icon at bounding box center [391, 156] width 10 height 11
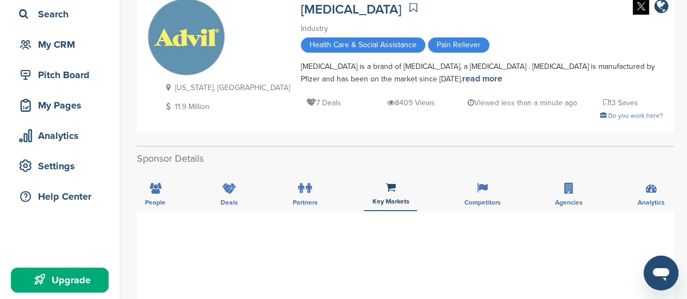
scroll to position [0, 0]
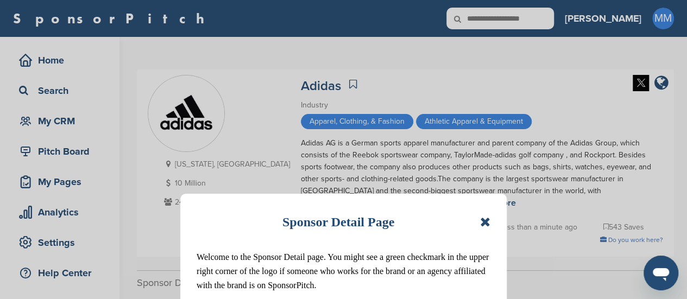
click at [485, 225] on icon at bounding box center [485, 222] width 10 height 13
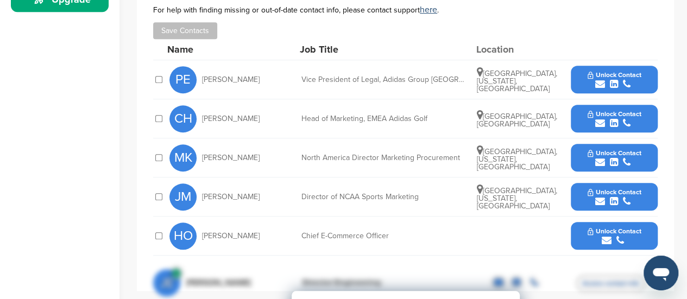
scroll to position [380, 0]
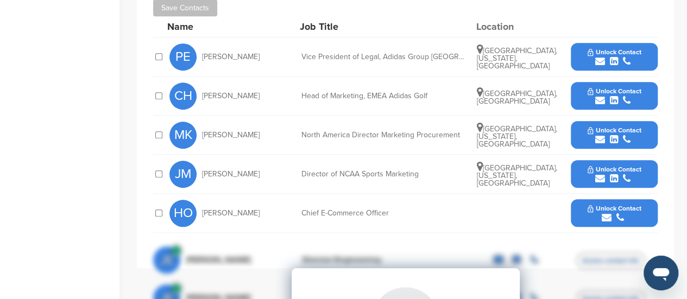
click at [622, 96] on div "submit" at bounding box center [615, 101] width 54 height 10
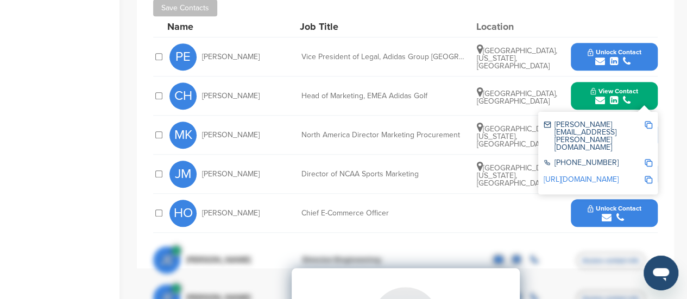
click at [647, 121] on img at bounding box center [649, 125] width 8 height 8
drag, startPoint x: 433, startPoint y: 86, endPoint x: 195, endPoint y: 86, distance: 237.8
click at [195, 86] on div "CH [PERSON_NAME] Head of Marketing, EMEA Adidas Golf [GEOGRAPHIC_DATA], [GEOGRA…" at bounding box center [413, 96] width 488 height 39
copy div "[PERSON_NAME] Head of Marketing, EMEA Adidas Golf"
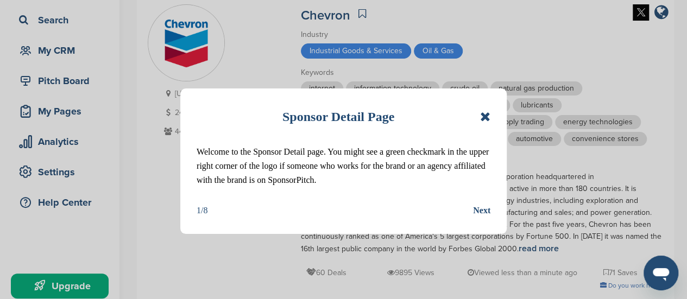
scroll to position [109, 0]
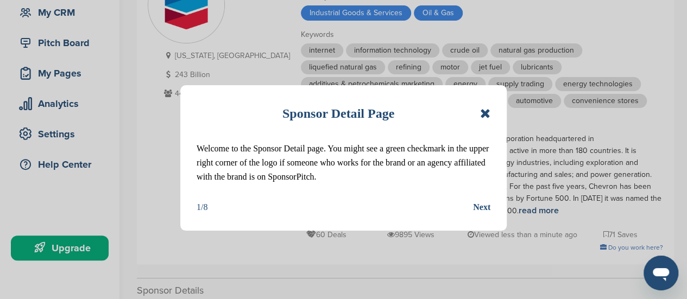
click at [485, 115] on icon at bounding box center [485, 113] width 10 height 13
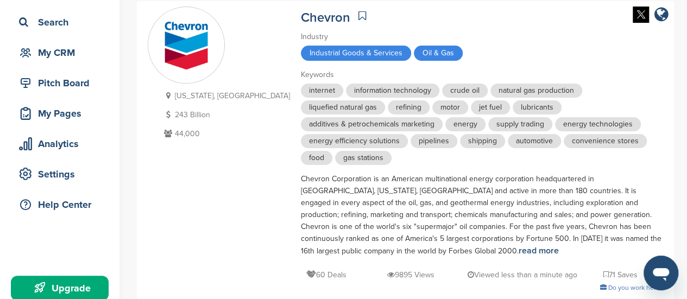
scroll to position [0, 0]
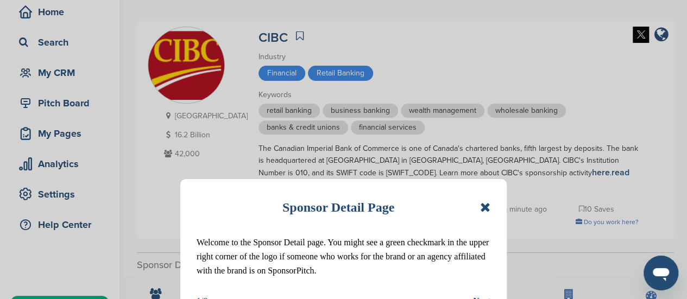
scroll to position [109, 0]
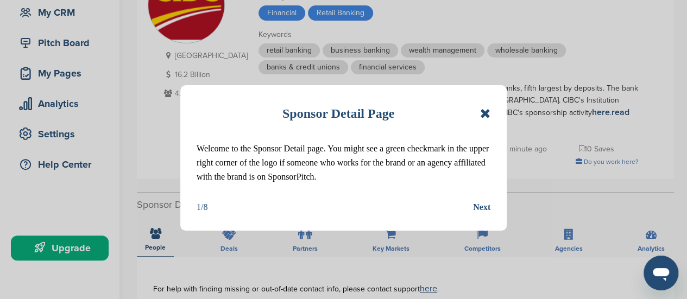
click at [489, 115] on icon at bounding box center [485, 113] width 10 height 13
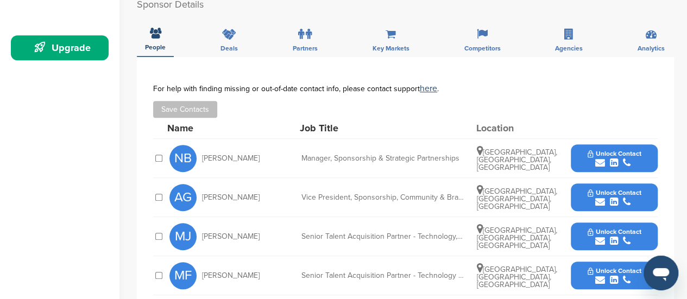
scroll to position [326, 0]
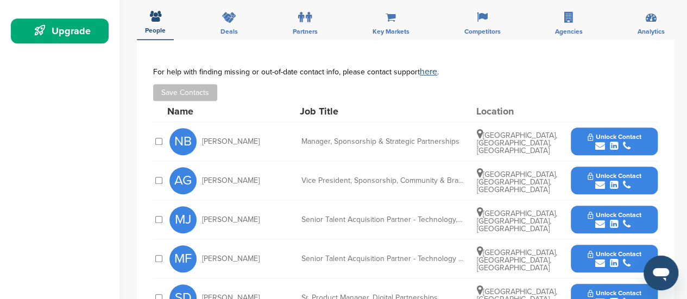
click at [629, 141] on icon "submit" at bounding box center [627, 146] width 8 height 10
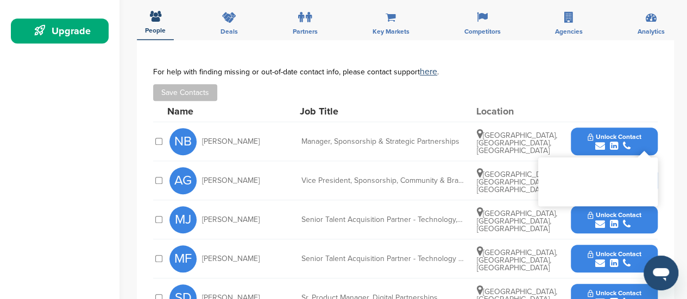
click at [618, 84] on div "Save Contacts" at bounding box center [405, 92] width 504 height 17
click at [610, 141] on icon "submit" at bounding box center [614, 146] width 8 height 10
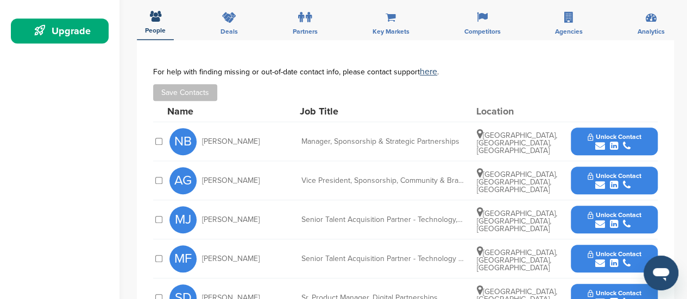
click at [610, 141] on icon "submit" at bounding box center [614, 146] width 8 height 10
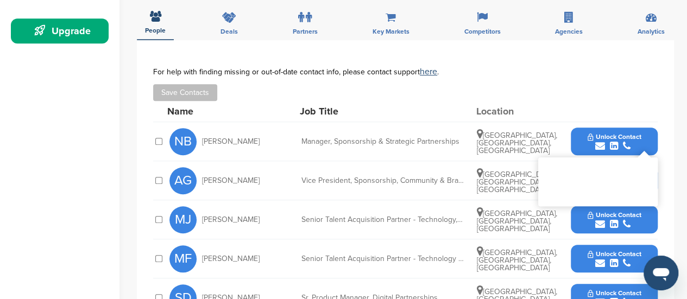
click at [623, 141] on icon "submit" at bounding box center [627, 146] width 8 height 10
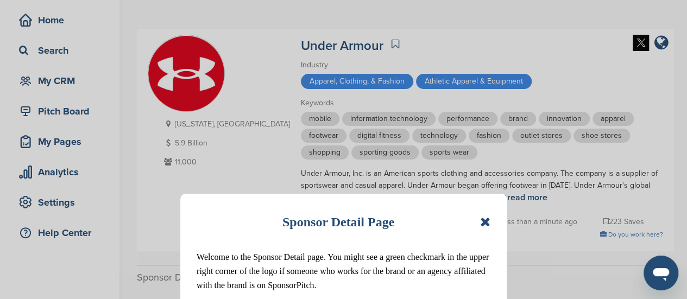
scroll to position [54, 0]
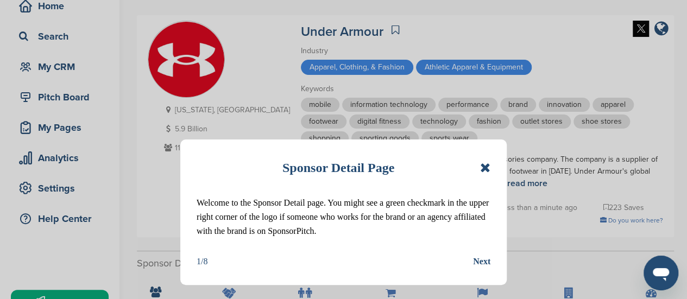
click at [477, 170] on div "Sponsor Detail Page" at bounding box center [344, 168] width 294 height 24
click at [482, 168] on icon at bounding box center [485, 167] width 10 height 13
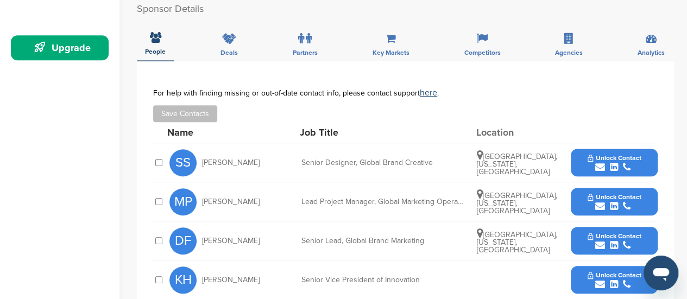
scroll to position [326, 0]
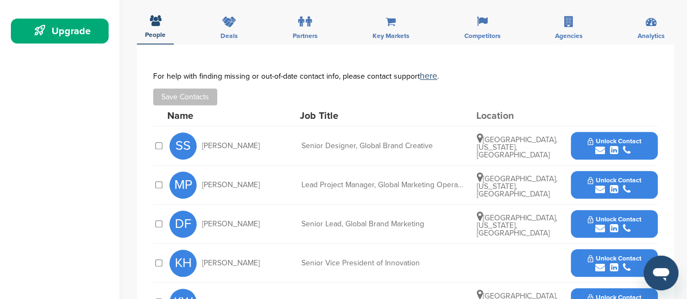
click at [609, 222] on span "Unlock Contact" at bounding box center [615, 220] width 54 height 8
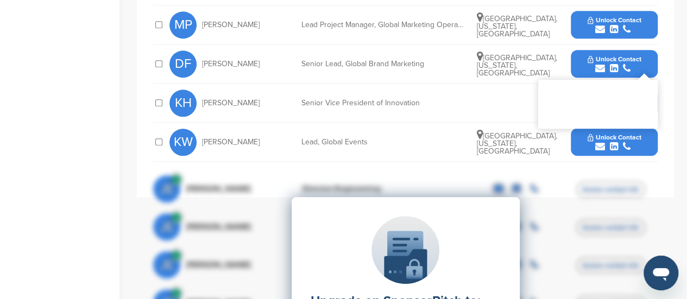
scroll to position [380, 0]
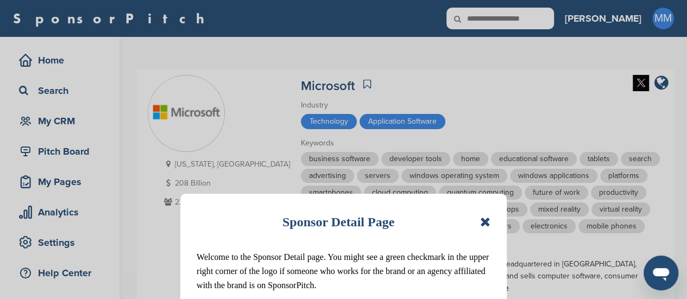
click at [486, 220] on icon at bounding box center [485, 222] width 10 height 13
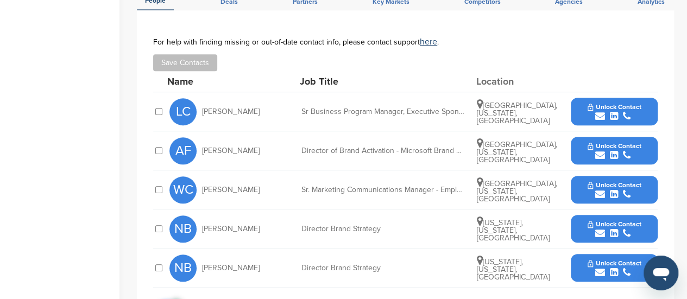
scroll to position [434, 0]
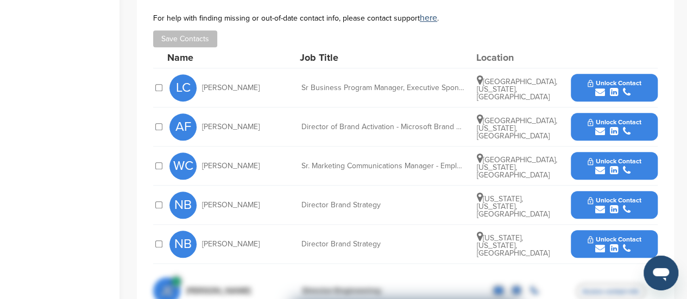
click at [620, 118] on span "Unlock Contact" at bounding box center [615, 122] width 54 height 8
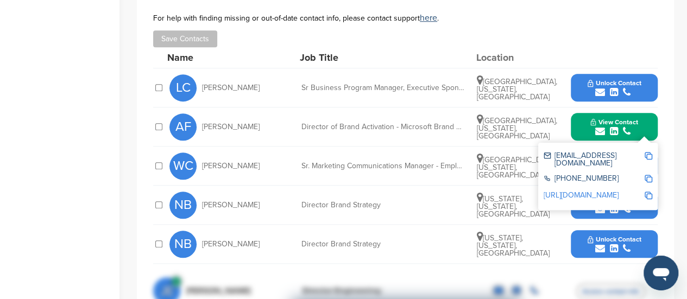
click at [648, 152] on img at bounding box center [649, 156] width 8 height 8
drag, startPoint x: 397, startPoint y: 112, endPoint x: 178, endPoint y: 113, distance: 219.4
click at [178, 113] on div "AF [PERSON_NAME] Director of Brand Activation - Microsoft Brand Team [GEOGRAPHI…" at bounding box center [413, 127] width 488 height 39
copy div "AF [PERSON_NAME] Director of Brand Activation -"
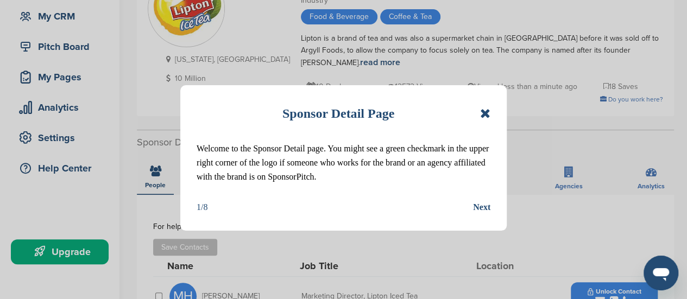
scroll to position [109, 0]
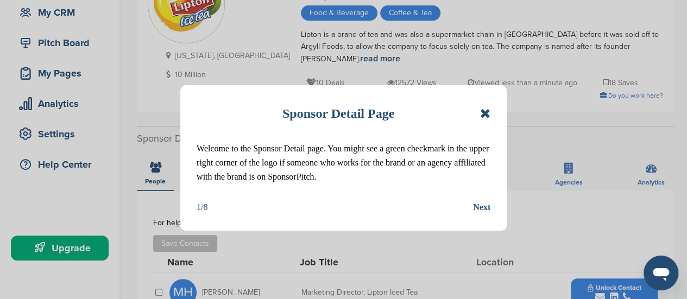
click at [485, 113] on icon at bounding box center [485, 113] width 10 height 13
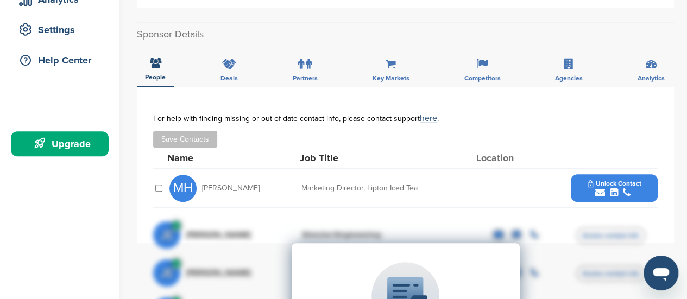
scroll to position [217, 0]
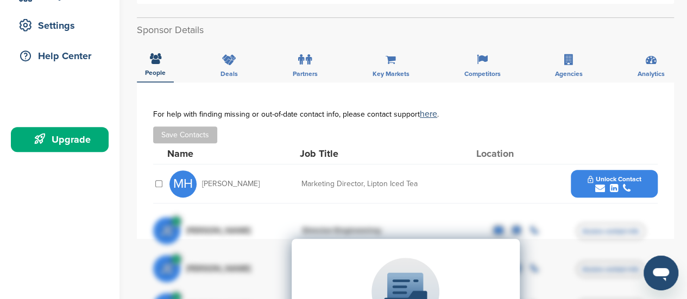
click at [596, 175] on span "Unlock Contact" at bounding box center [615, 179] width 54 height 8
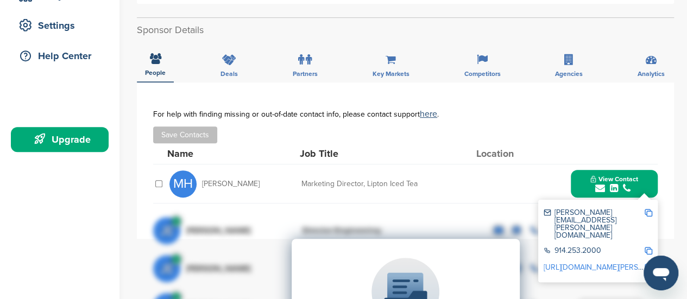
click at [647, 209] on img at bounding box center [649, 213] width 8 height 8
drag, startPoint x: 429, startPoint y: 171, endPoint x: 193, endPoint y: 171, distance: 236.2
click at [193, 171] on div "MH Marc Hanson Marketing Director, Lipton Iced Tea View Contact marc.hanson@pep…" at bounding box center [413, 184] width 488 height 39
copy div "Marc Hanson Marketing Director, Lipton Iced Tea"
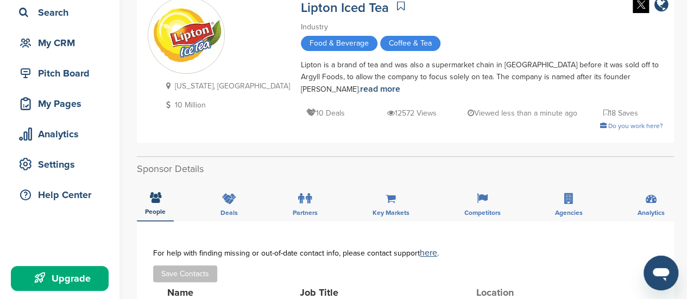
scroll to position [54, 0]
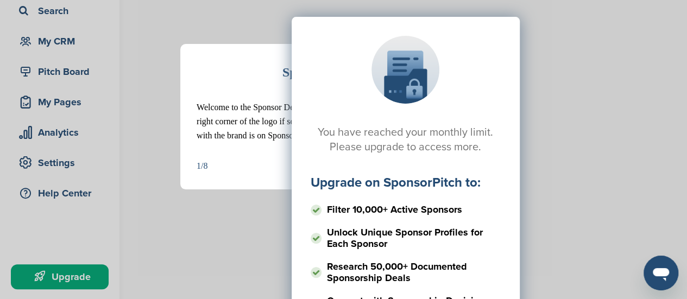
scroll to position [163, 0]
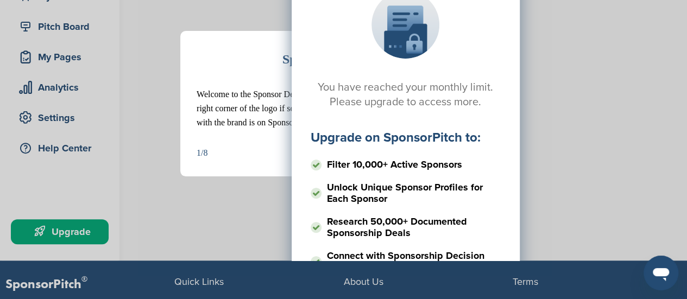
scroll to position [163, 0]
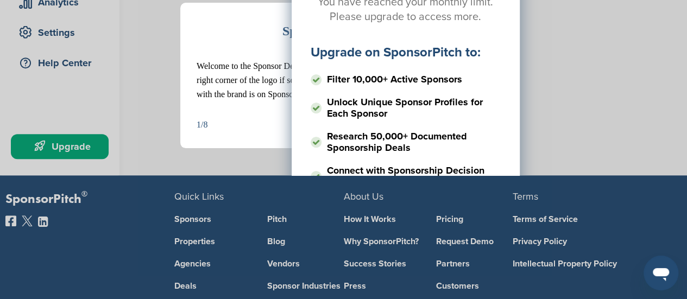
scroll to position [217, 0]
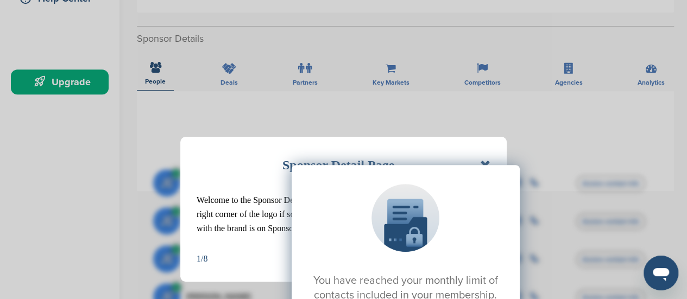
scroll to position [271, 0]
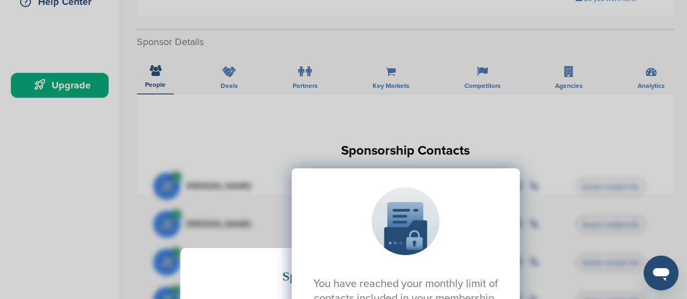
click at [496, 116] on div "Sponsor Detail Page Welcome to the Sponsor Detail page. You might see a green c…" at bounding box center [343, 149] width 687 height 299
drag, startPoint x: 319, startPoint y: 245, endPoint x: 275, endPoint y: 241, distance: 43.7
click at [259, 237] on div "You have reached your monthly limit of contacts included in your membership. Up…" at bounding box center [405, 276] width 504 height 271
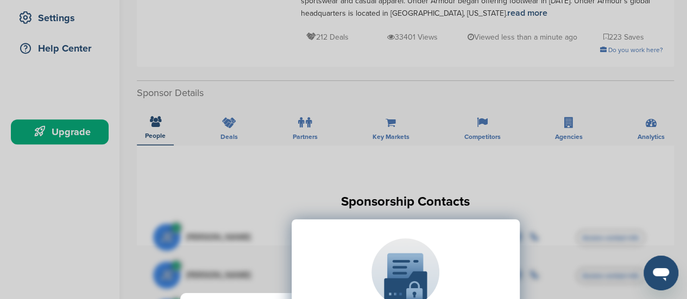
scroll to position [217, 0]
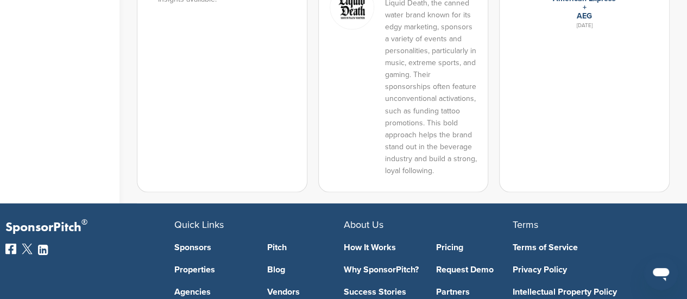
scroll to position [814, 0]
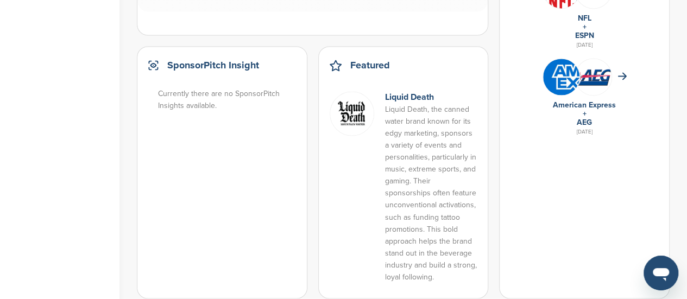
click at [208, 102] on div "Currently there are no SponsorPitch Insights available." at bounding box center [227, 100] width 139 height 24
click at [421, 93] on link "Liquid Death" at bounding box center [409, 97] width 49 height 11
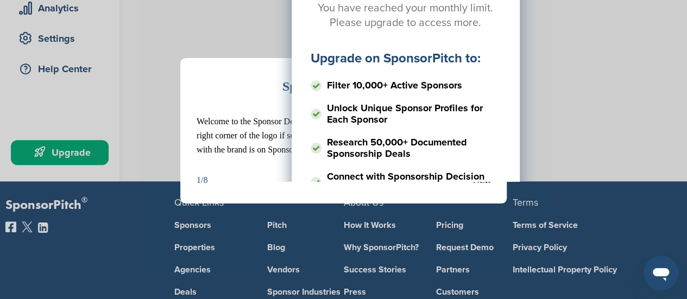
scroll to position [217, 0]
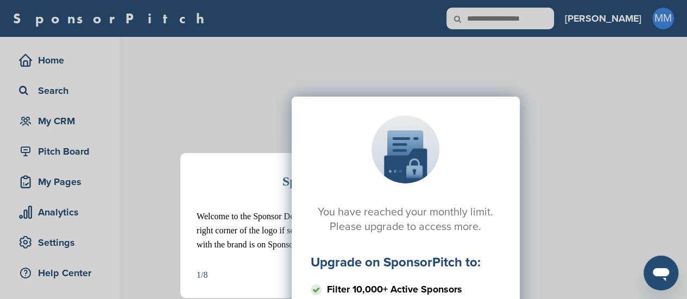
scroll to position [336, 0]
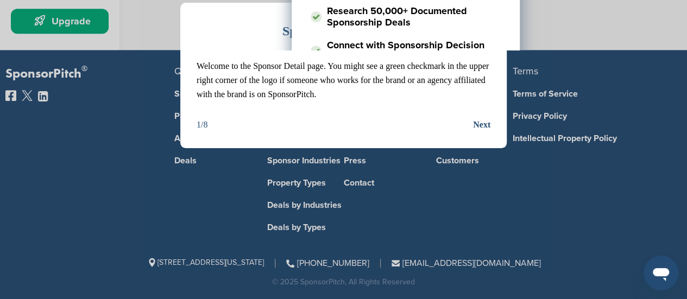
click at [483, 125] on div "Next" at bounding box center [481, 125] width 17 height 14
click at [481, 122] on div "Next" at bounding box center [481, 125] width 17 height 14
click at [281, 34] on div "Sponsor Detail Page" at bounding box center [344, 31] width 294 height 24
drag, startPoint x: 472, startPoint y: 122, endPoint x: 485, endPoint y: 122, distance: 13.0
click at [480, 122] on div "1/8 Next" at bounding box center [344, 125] width 294 height 14
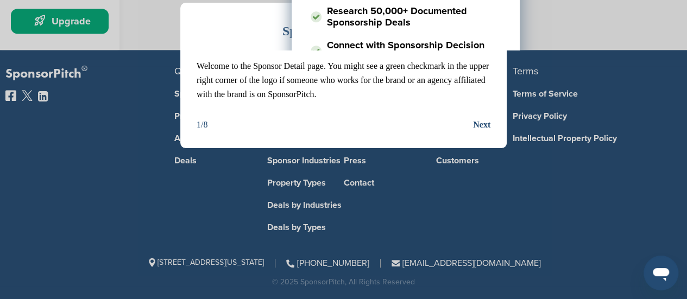
click at [492, 122] on div "Sponsor Detail Page Welcome to the Sponsor Detail page. You might see a green c…" at bounding box center [343, 76] width 326 height 146
click at [479, 126] on div "Next" at bounding box center [481, 125] width 17 height 14
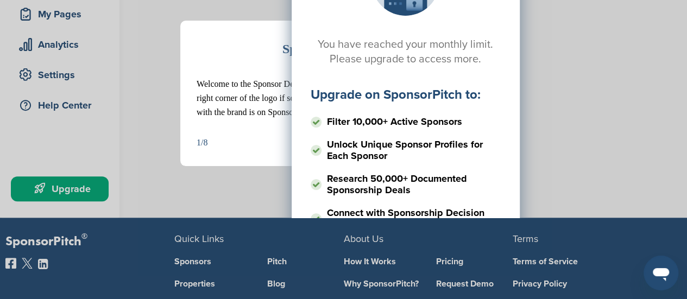
scroll to position [0, 0]
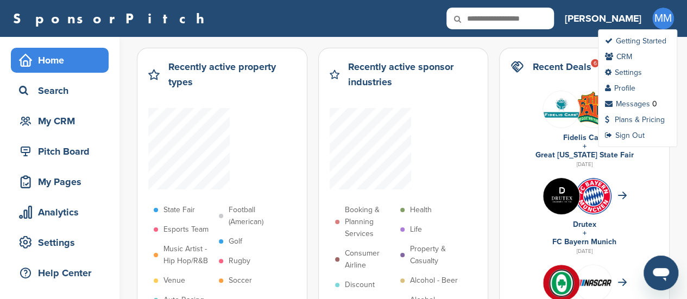
click at [642, 112] on ul "Getting Started CRM Settings Profile Messages 0 Plans & Pricing Sign Out" at bounding box center [637, 88] width 79 height 118
click at [641, 120] on link "Plans & Pricing" at bounding box center [635, 119] width 60 height 9
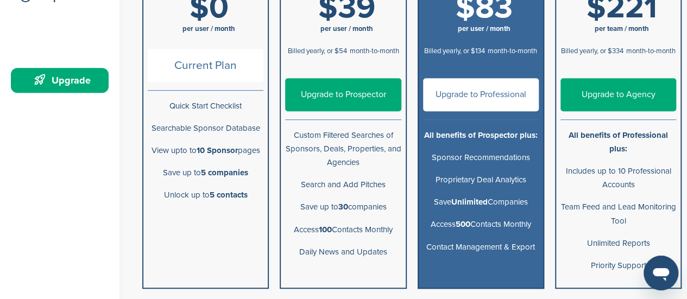
scroll to position [271, 0]
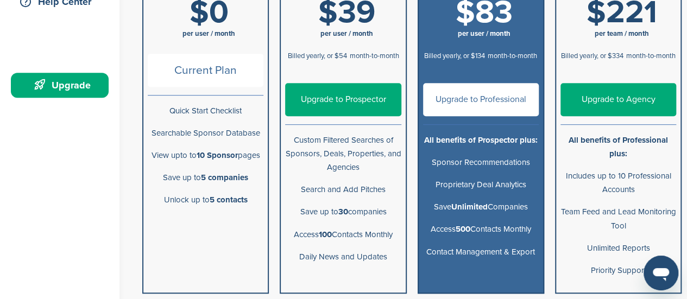
drag, startPoint x: 492, startPoint y: 43, endPoint x: 488, endPoint y: 53, distance: 10.7
click at [492, 43] on h1 "$83 per user / month" at bounding box center [484, 20] width 116 height 49
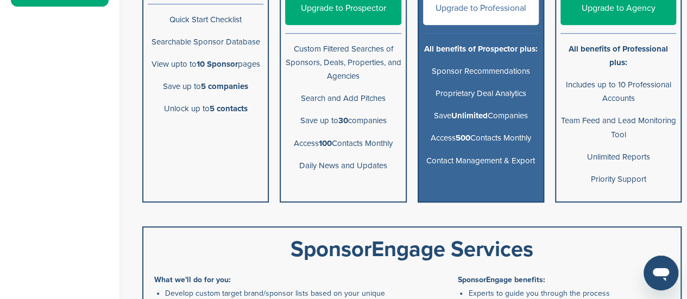
scroll to position [380, 0]
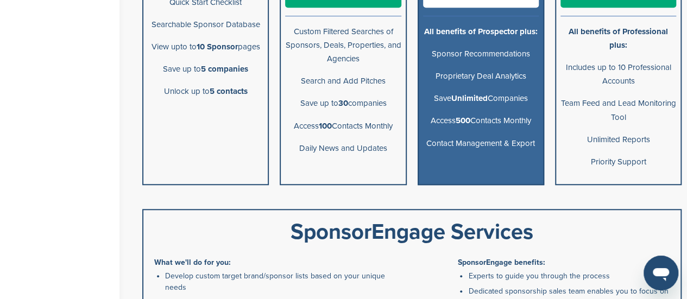
click at [481, 110] on li "Access 500 Contacts Monthly" at bounding box center [481, 121] width 124 height 22
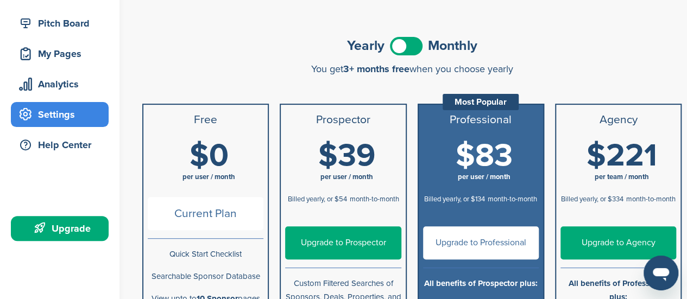
scroll to position [0, 0]
